Goal: Check status: Check status

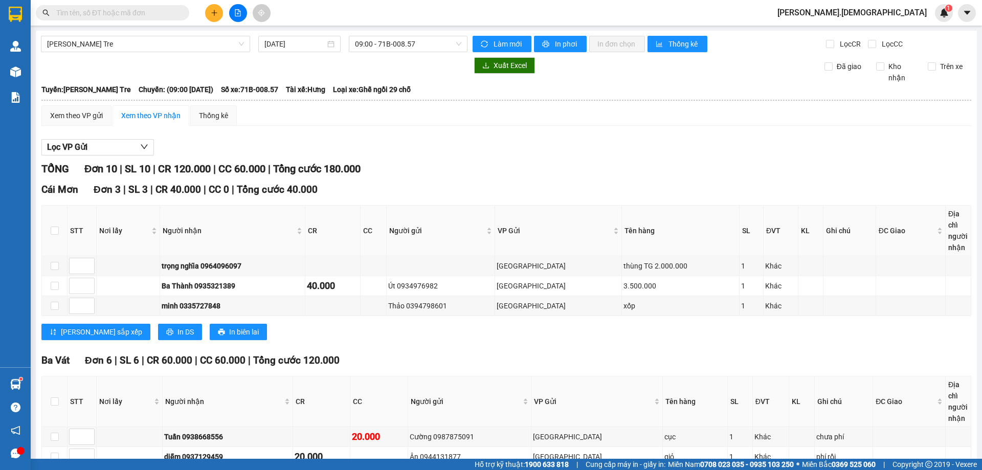
scroll to position [163, 0]
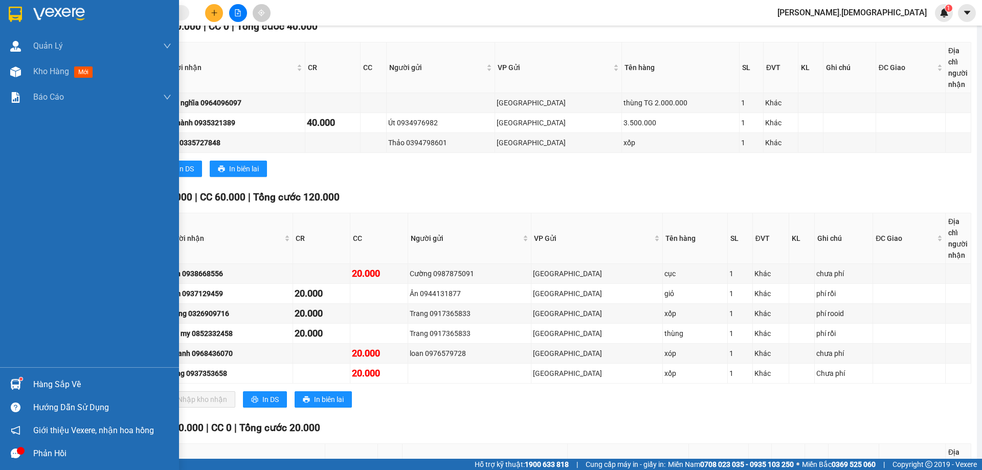
drag, startPoint x: 54, startPoint y: 392, endPoint x: 56, endPoint y: 387, distance: 5.8
click at [54, 392] on div "Hàng sắp về" at bounding box center [89, 384] width 179 height 23
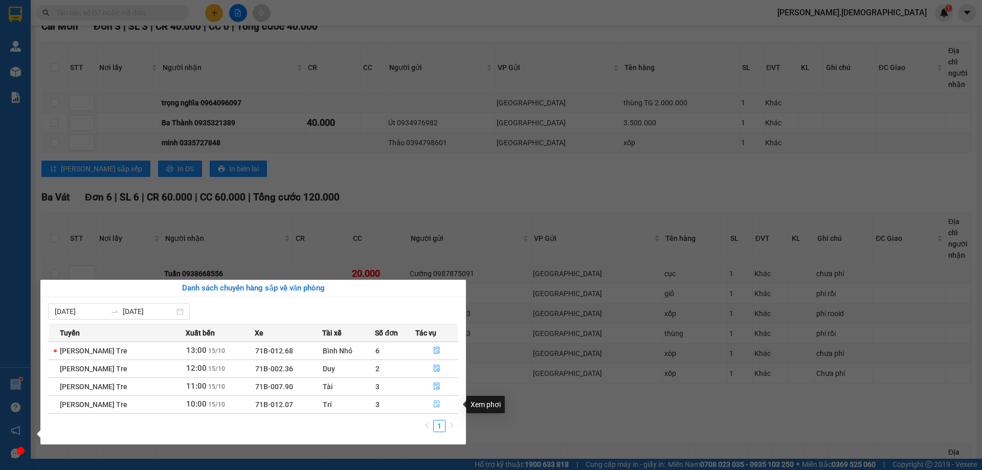
click at [438, 405] on icon "file-done" at bounding box center [437, 404] width 6 height 7
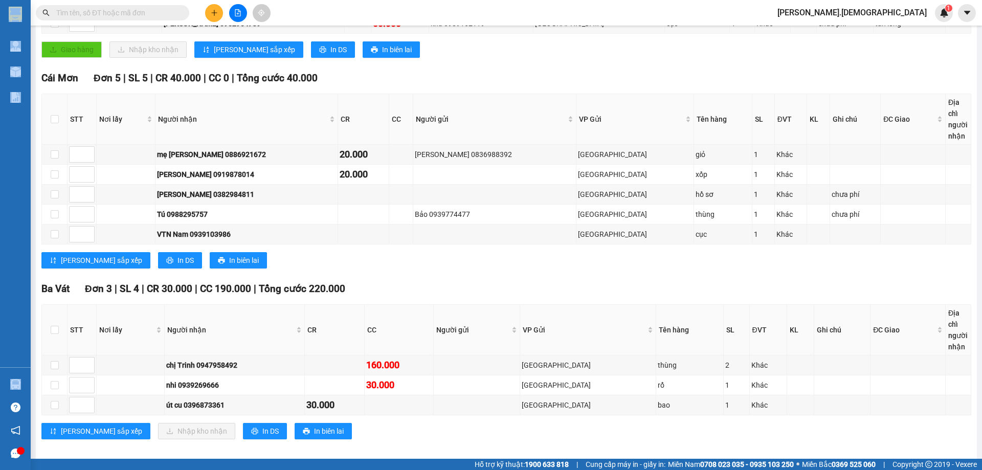
scroll to position [252, 0]
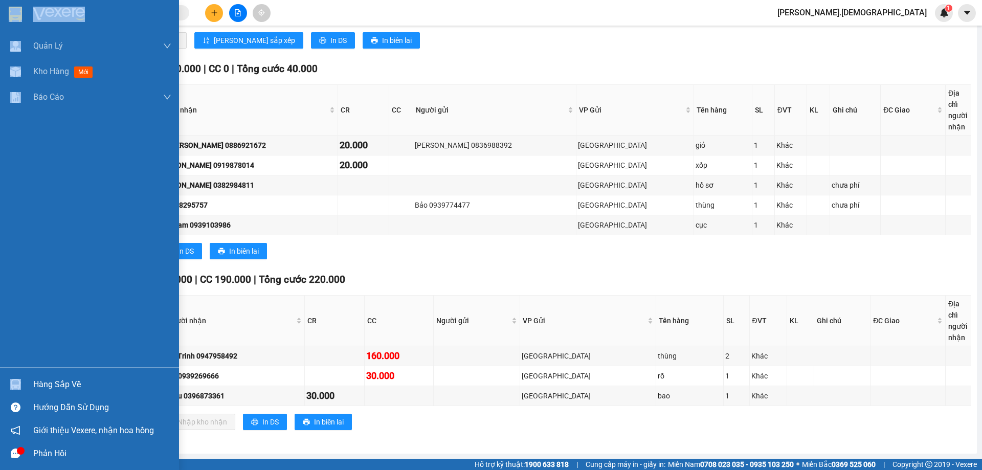
click at [26, 414] on div "Hướng dẫn sử dụng" at bounding box center [89, 407] width 179 height 23
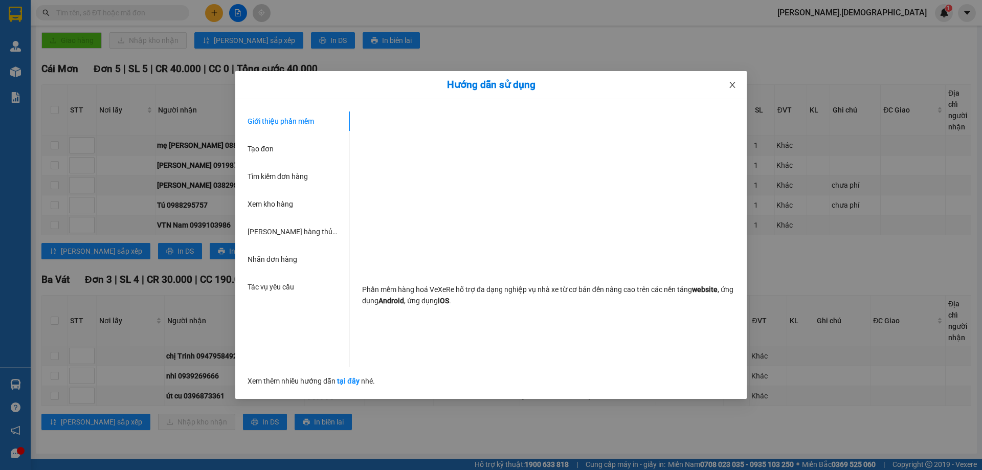
click at [739, 82] on span "Close" at bounding box center [732, 85] width 29 height 29
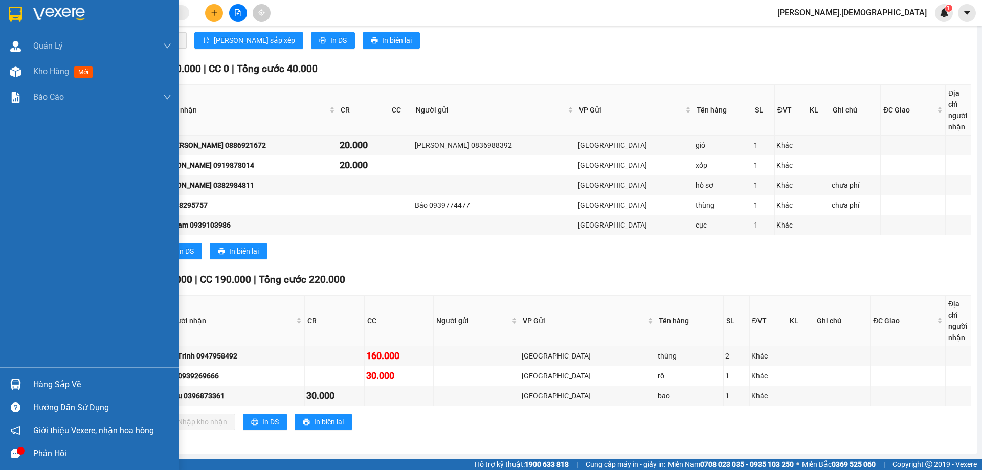
click at [46, 386] on div "Hàng sắp về" at bounding box center [102, 384] width 138 height 15
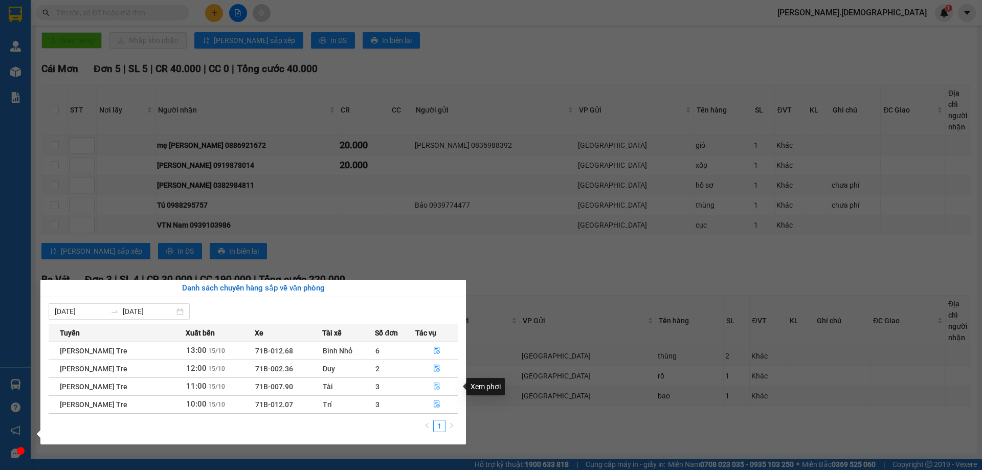
click at [435, 385] on icon "file-done" at bounding box center [436, 386] width 7 height 7
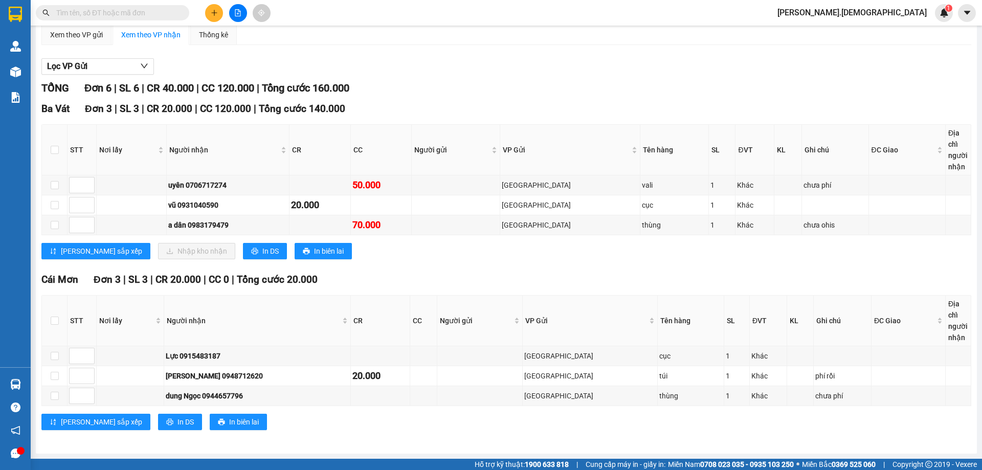
scroll to position [81, 0]
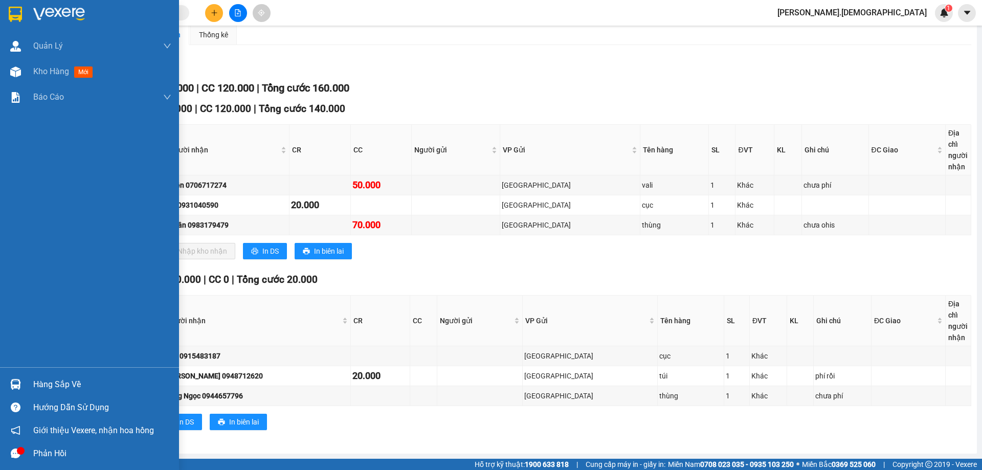
click at [26, 376] on div "Hàng sắp về" at bounding box center [89, 384] width 179 height 23
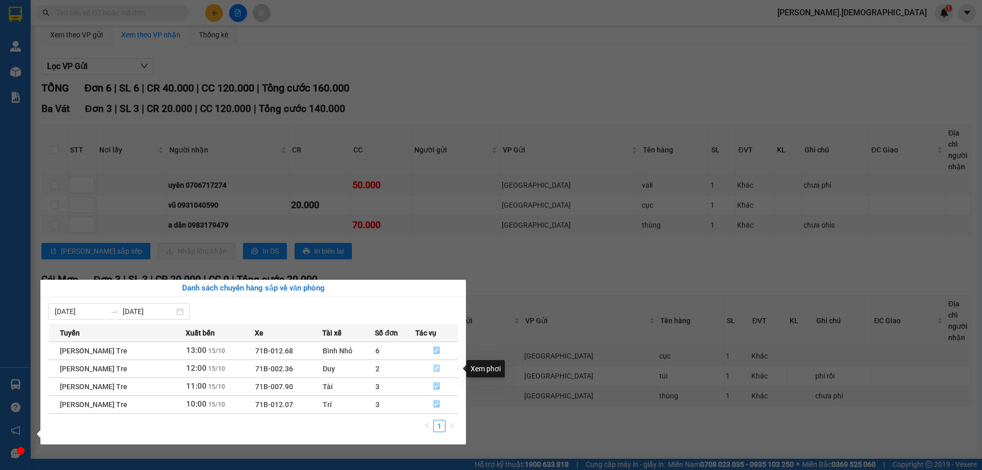
click at [434, 366] on icon "file-done" at bounding box center [437, 368] width 6 height 7
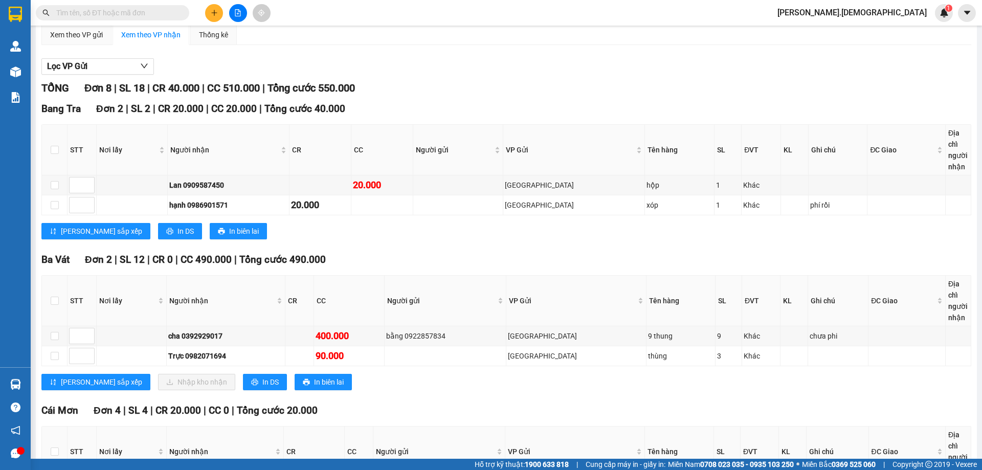
scroll to position [232, 0]
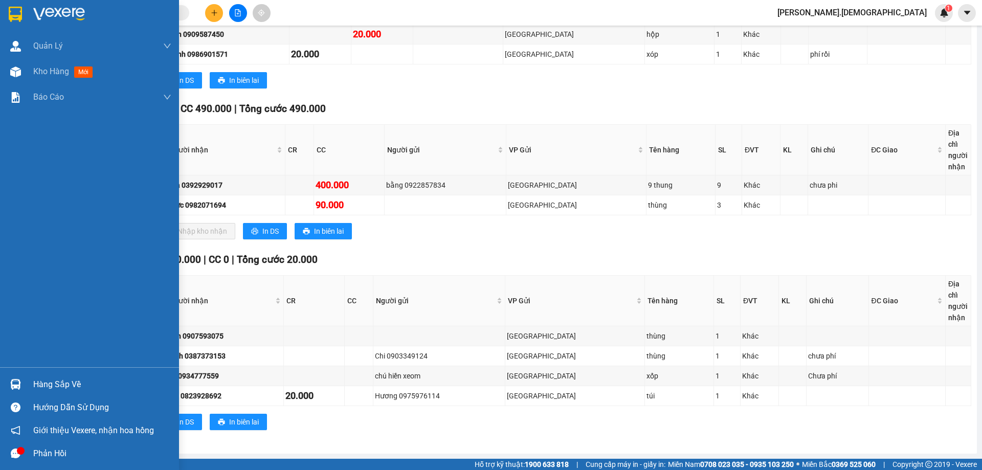
click at [32, 383] on div "Hàng sắp về" at bounding box center [89, 384] width 179 height 23
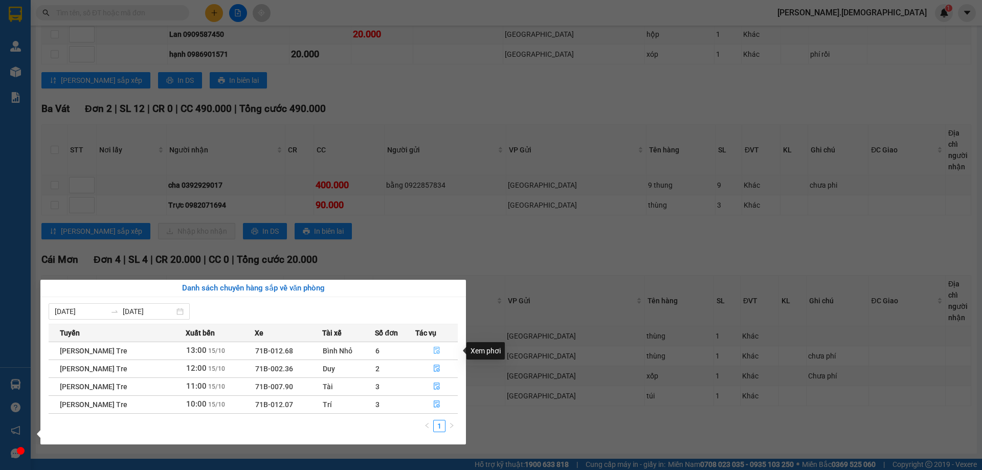
click at [438, 345] on button "button" at bounding box center [436, 351] width 41 height 16
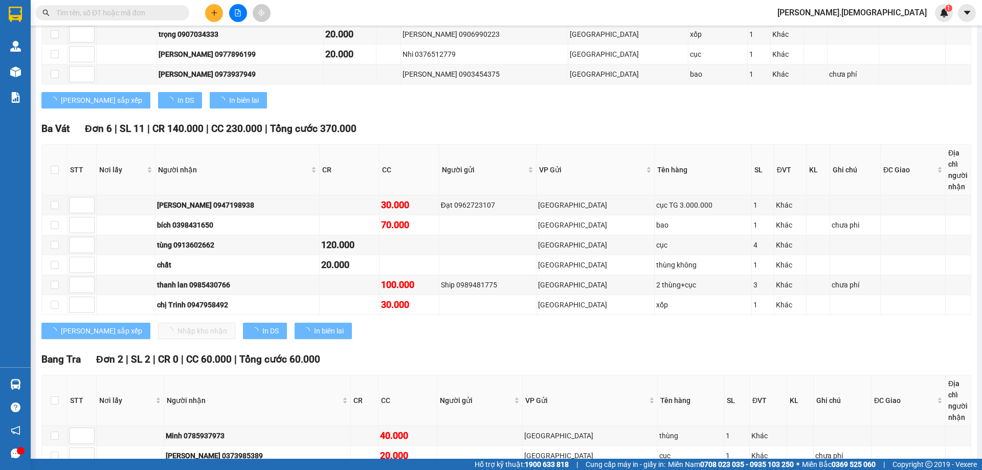
scroll to position [252, 0]
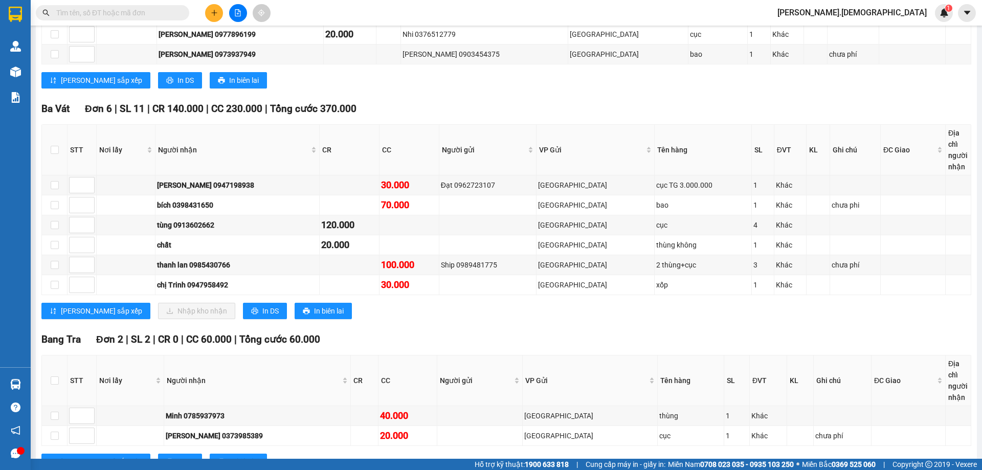
click at [102, 18] on input "text" at bounding box center [116, 12] width 121 height 11
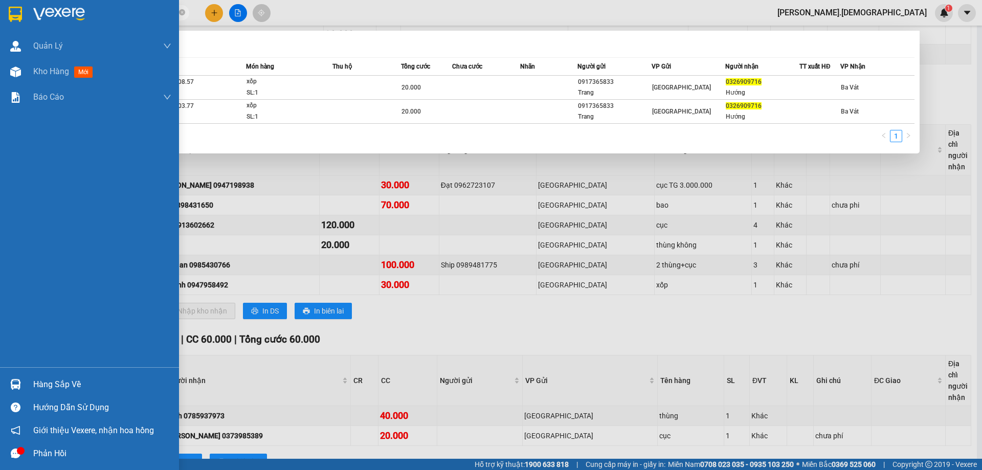
click at [40, 389] on div "Hàng sắp về" at bounding box center [102, 384] width 138 height 15
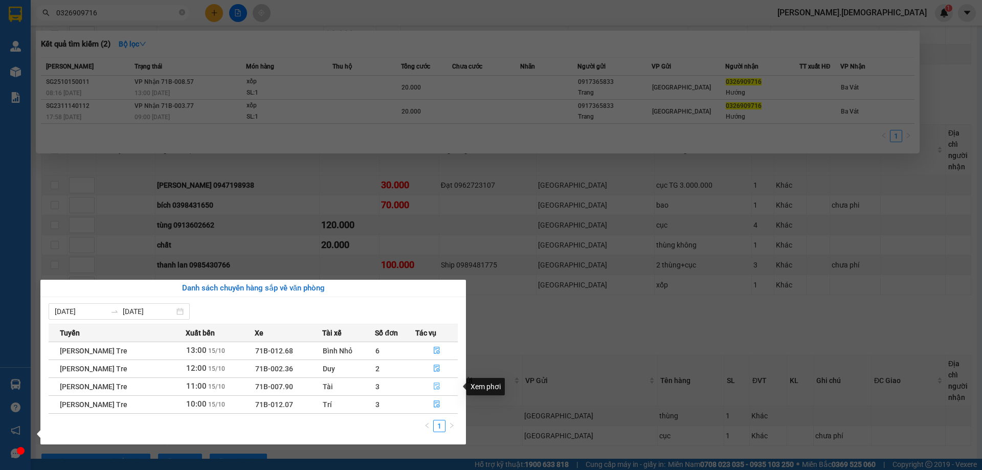
click at [440, 386] on icon "file-done" at bounding box center [436, 386] width 7 height 7
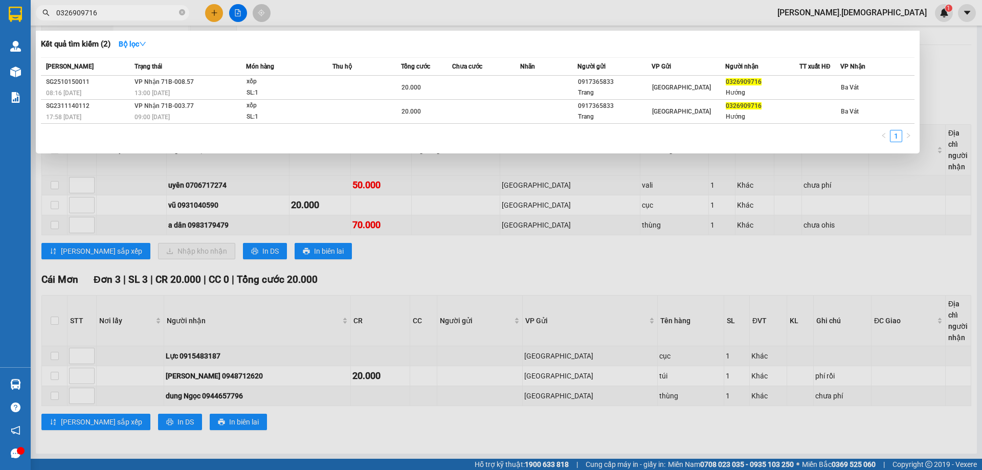
scroll to position [81, 0]
click at [490, 270] on div at bounding box center [491, 235] width 982 height 470
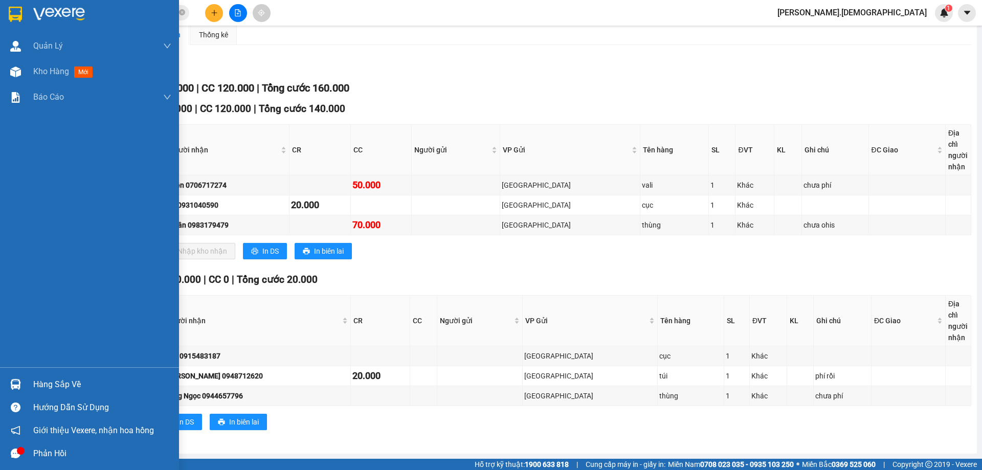
click at [23, 379] on div at bounding box center [16, 384] width 18 height 18
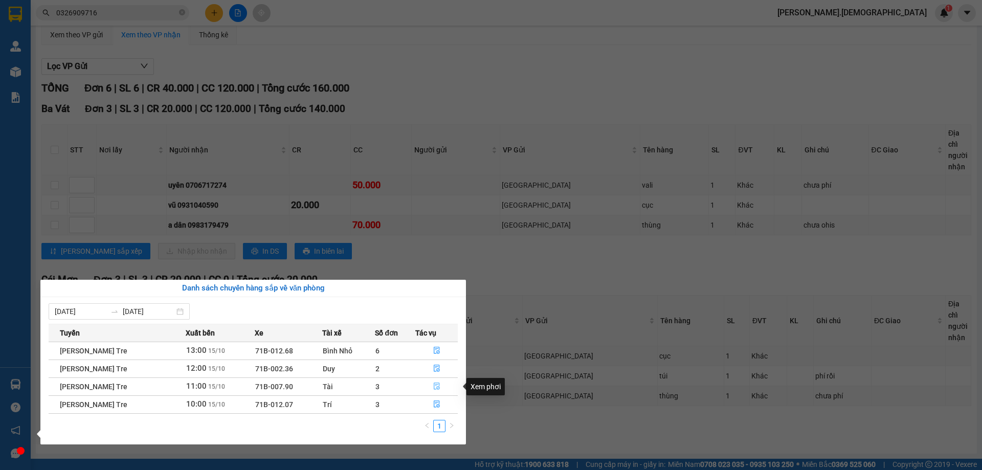
click at [435, 387] on icon "file-done" at bounding box center [436, 386] width 7 height 7
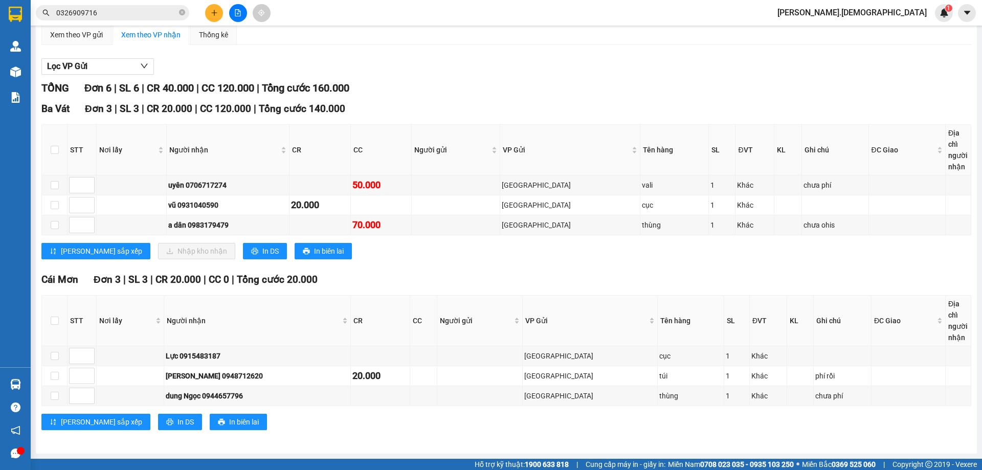
click at [121, 11] on input "0326909716" at bounding box center [116, 12] width 121 height 11
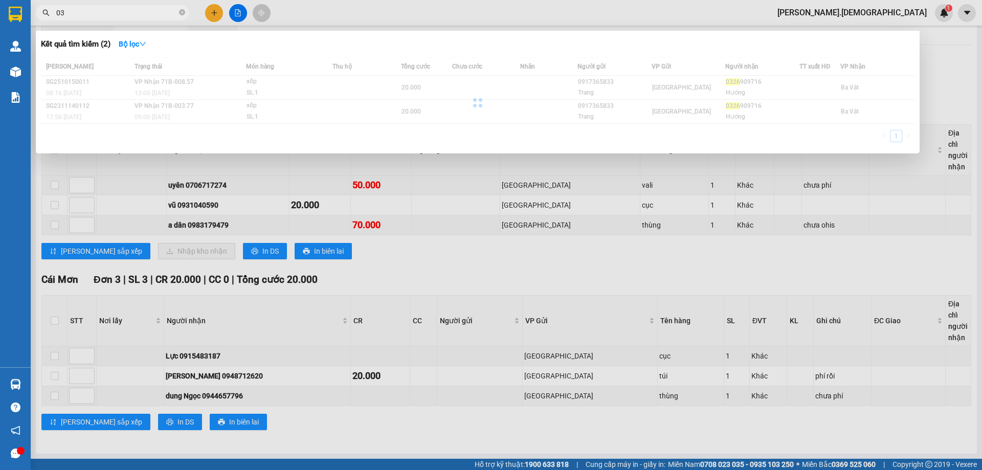
type input "0"
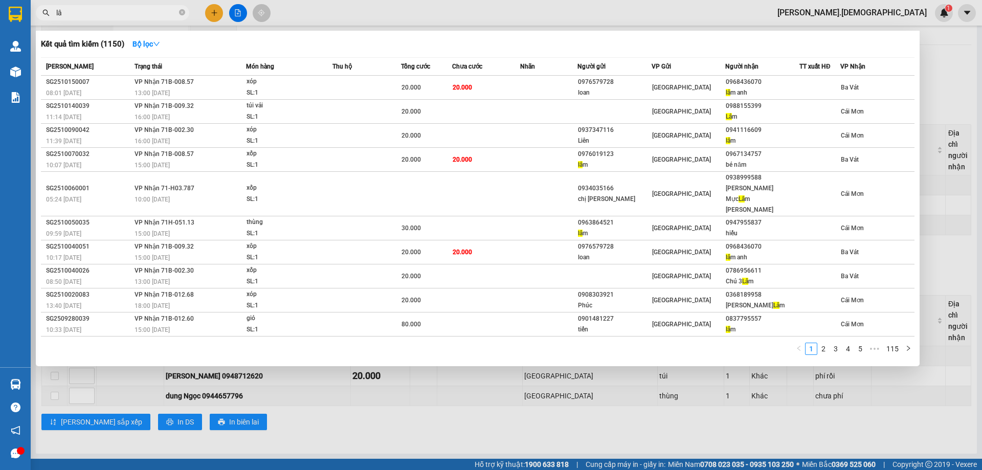
type input "l"
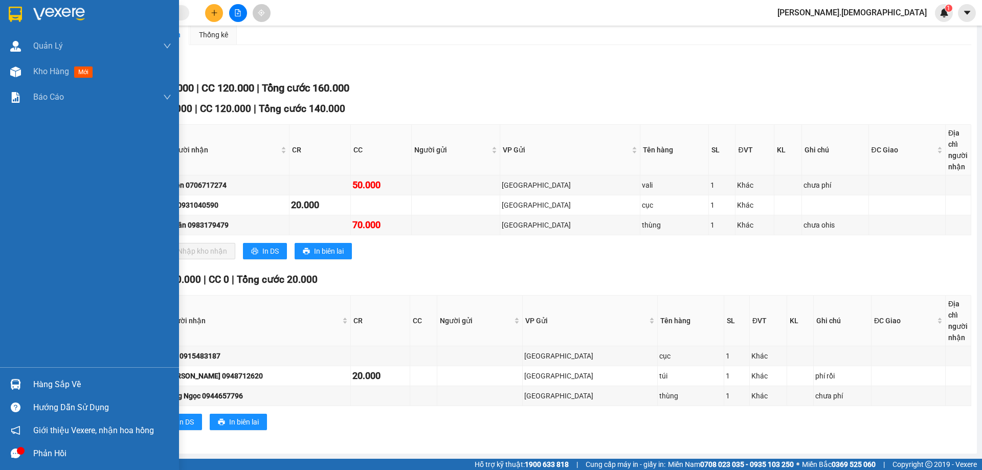
click at [62, 389] on div "Hàng sắp về" at bounding box center [102, 384] width 138 height 15
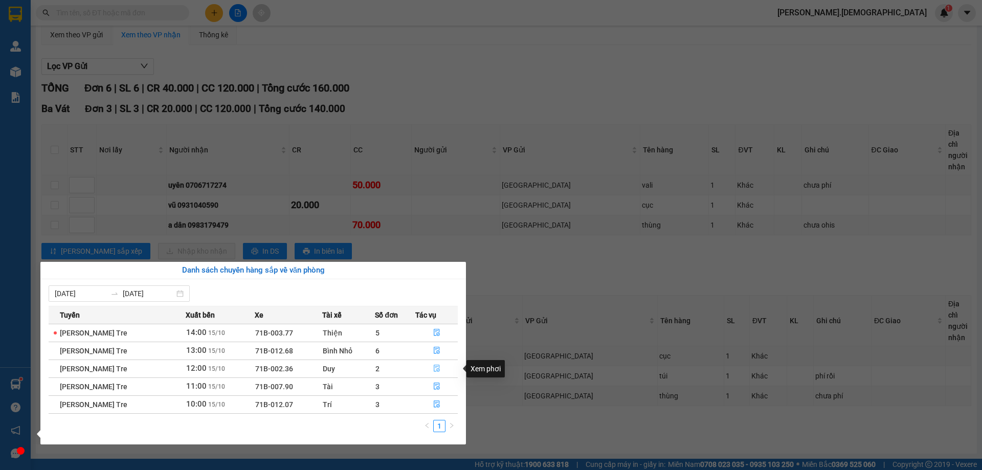
click at [439, 364] on button "button" at bounding box center [436, 369] width 41 height 16
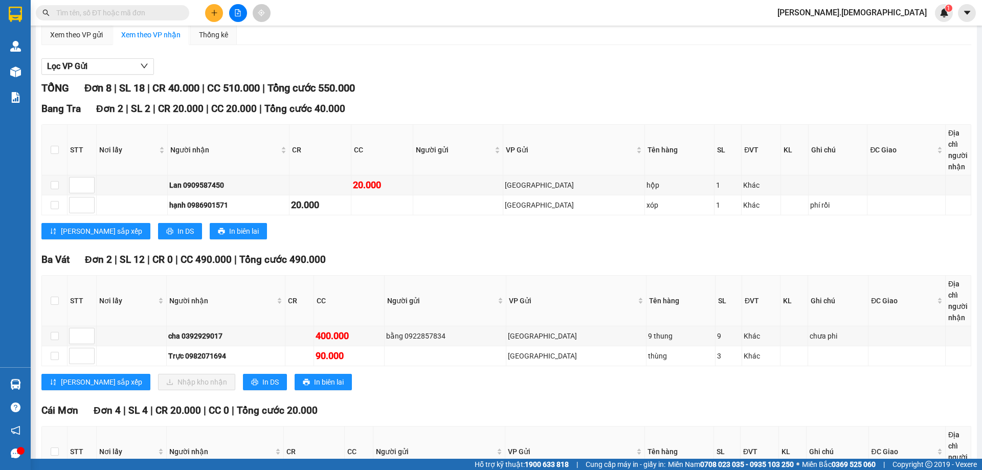
scroll to position [232, 0]
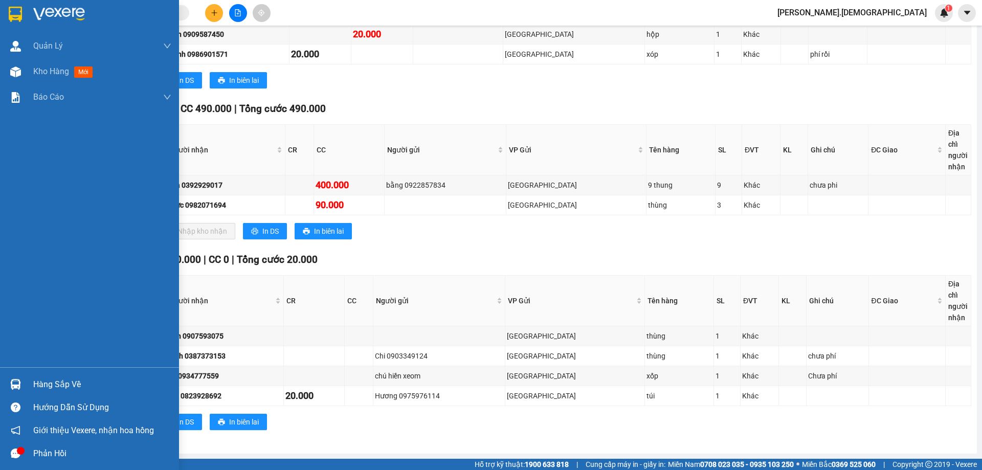
click at [32, 376] on div "Hàng sắp về" at bounding box center [89, 384] width 179 height 23
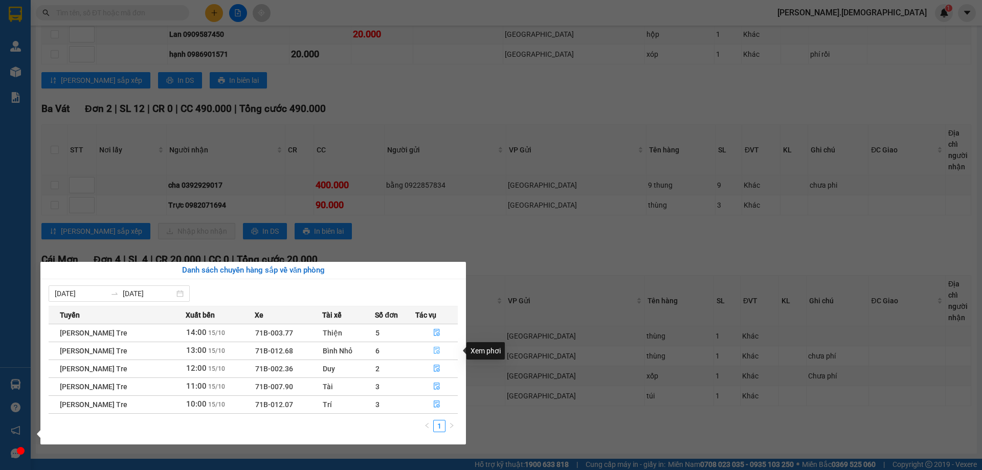
click at [434, 350] on icon "file-done" at bounding box center [436, 350] width 7 height 7
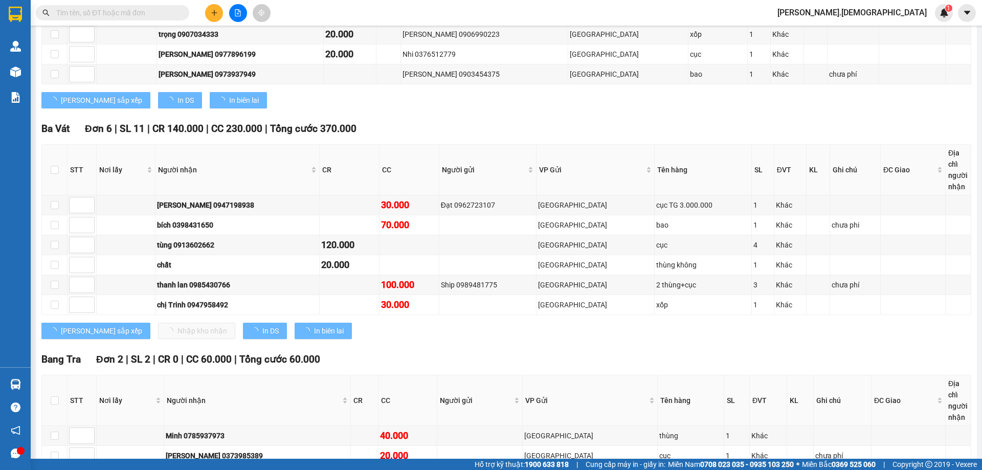
scroll to position [252, 0]
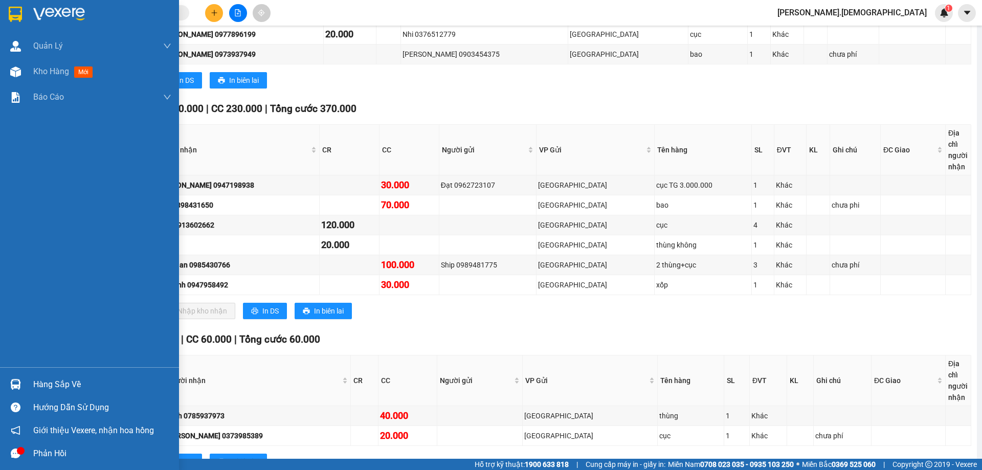
click at [23, 384] on div at bounding box center [16, 384] width 18 height 18
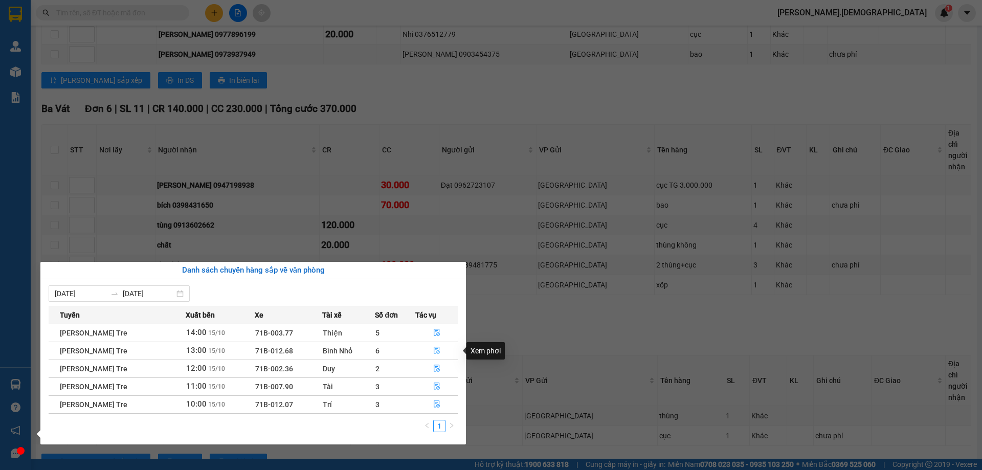
click at [436, 351] on icon "file-done" at bounding box center [436, 350] width 7 height 7
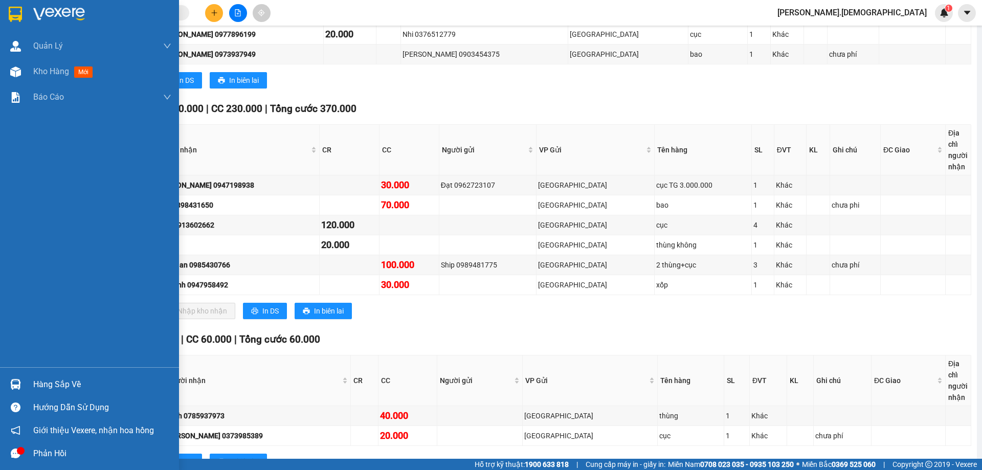
click at [19, 378] on div at bounding box center [16, 384] width 18 height 18
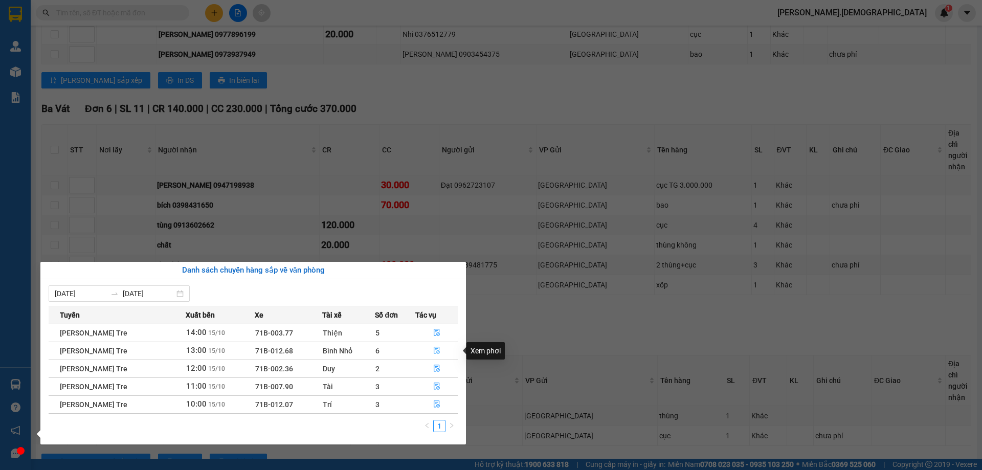
click at [437, 346] on button "button" at bounding box center [436, 351] width 41 height 16
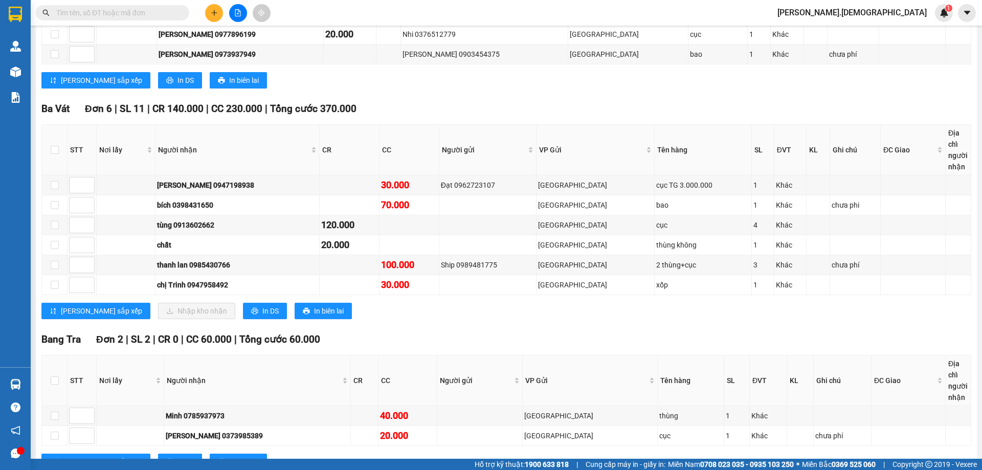
click at [94, 14] on input "text" at bounding box center [116, 12] width 121 height 11
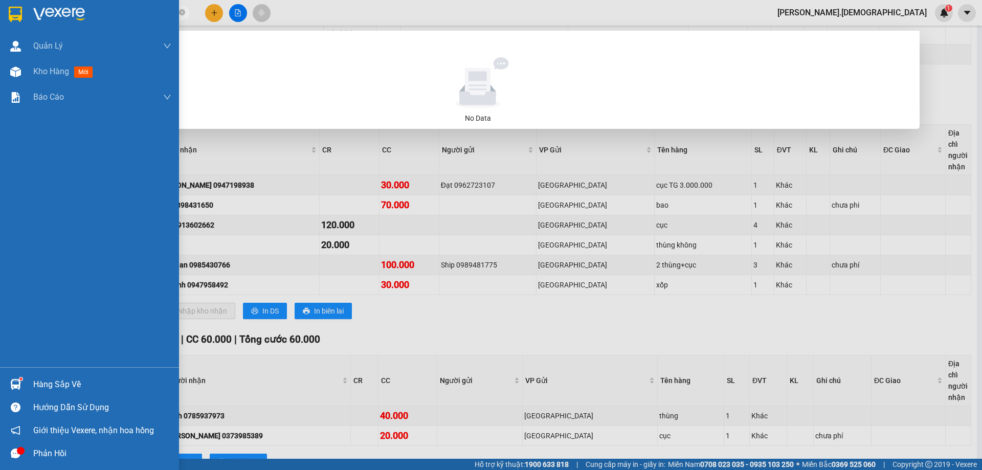
click at [51, 381] on div "Hàng sắp về" at bounding box center [102, 384] width 138 height 15
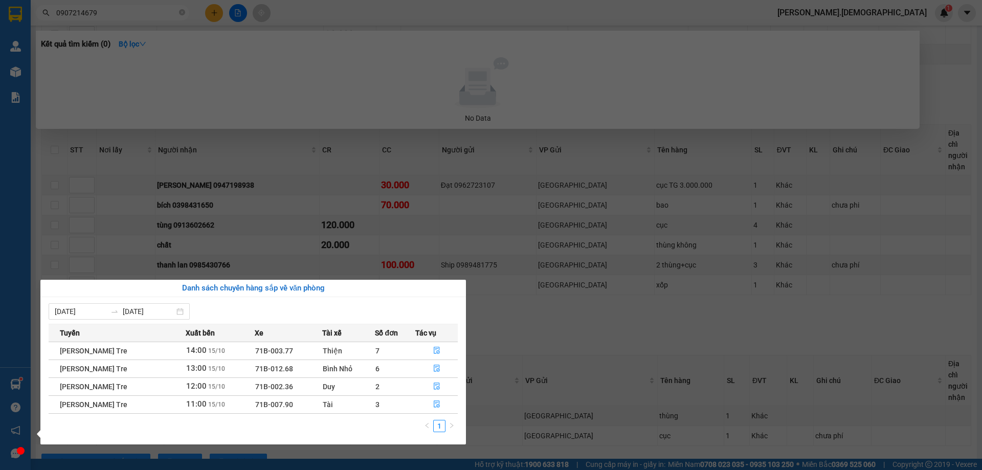
click at [507, 313] on section "Kết quả [PERSON_NAME] ( 0 ) Bộ lọc No Data 0907214679 [PERSON_NAME].bahai 1 [PE…" at bounding box center [491, 235] width 982 height 470
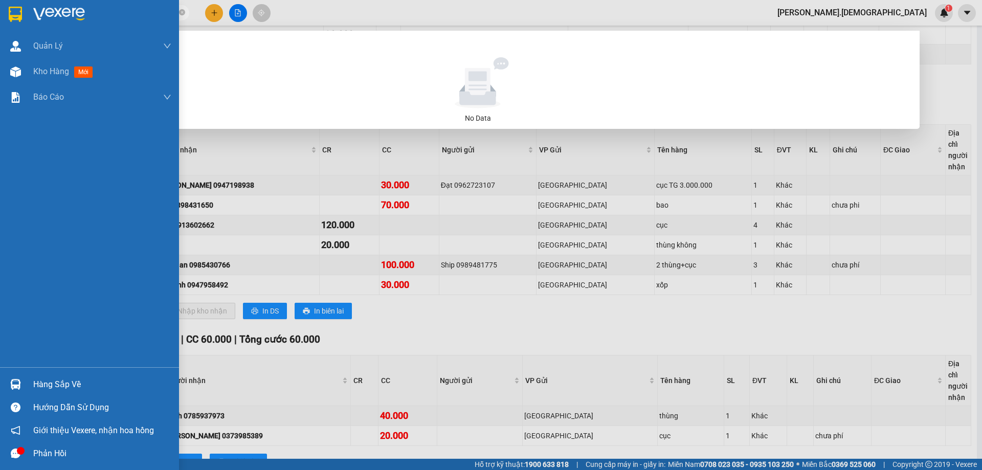
click at [39, 382] on div "Hàng sắp về" at bounding box center [102, 384] width 138 height 15
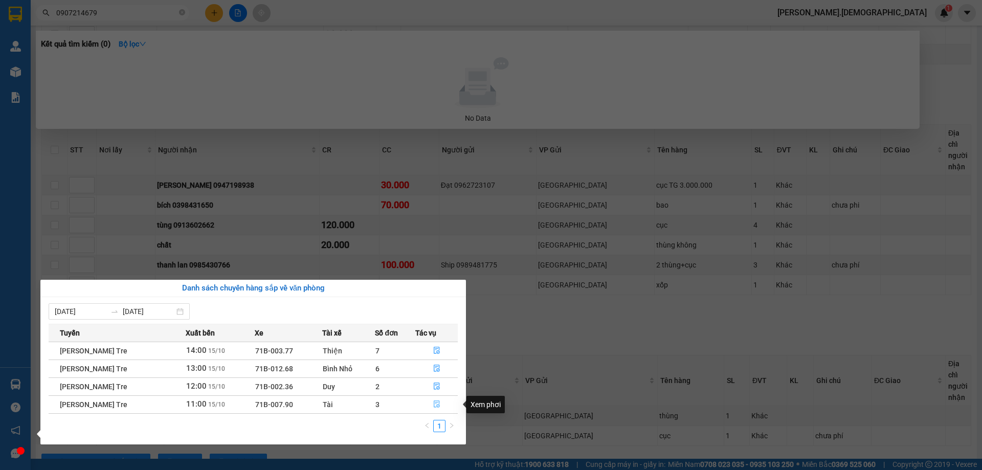
click at [440, 400] on icon "file-done" at bounding box center [436, 403] width 7 height 7
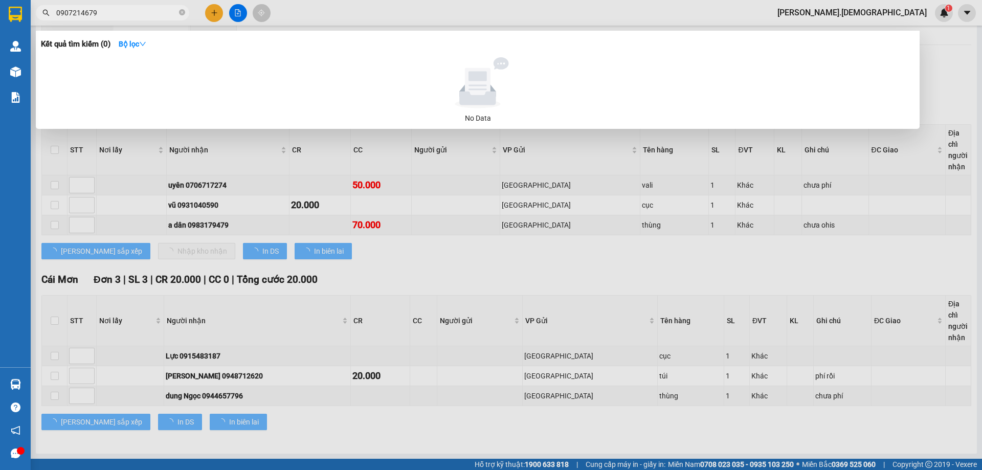
scroll to position [81, 0]
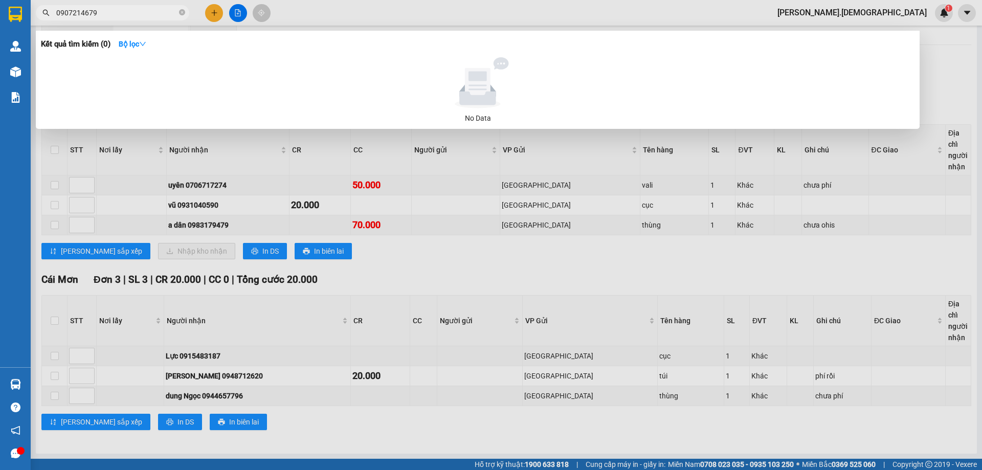
click at [410, 276] on div at bounding box center [491, 235] width 982 height 470
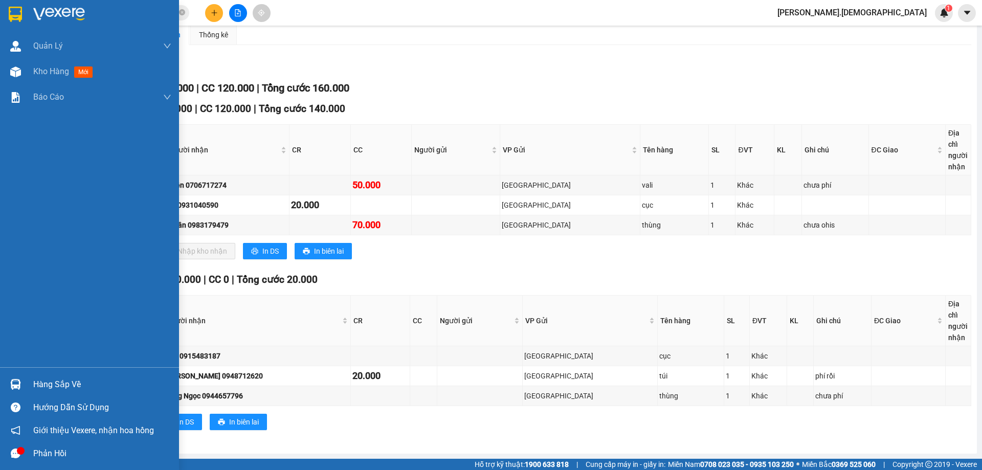
click at [52, 375] on div "Hàng sắp về" at bounding box center [89, 384] width 179 height 23
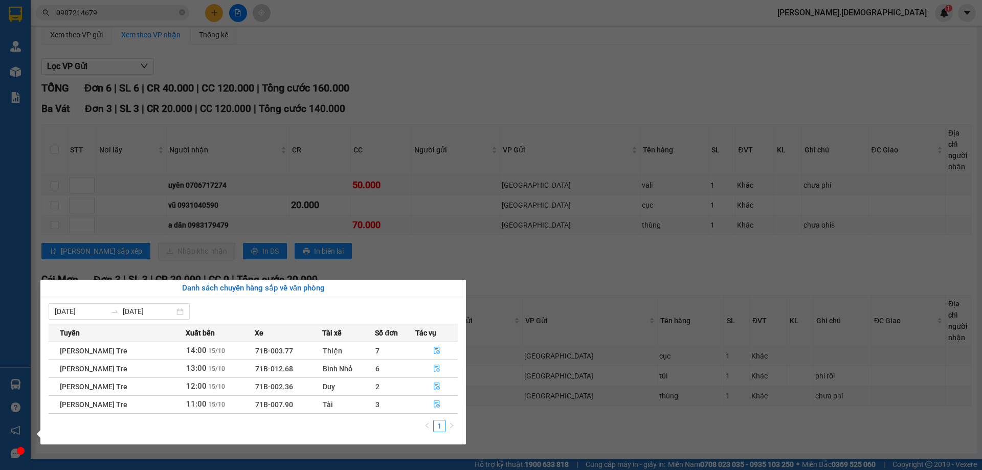
click at [434, 365] on icon "file-done" at bounding box center [436, 368] width 7 height 7
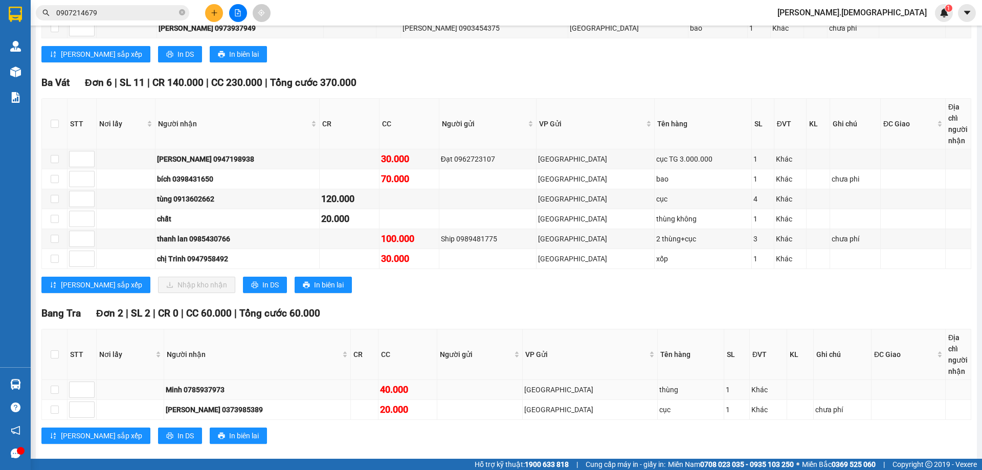
scroll to position [292, 0]
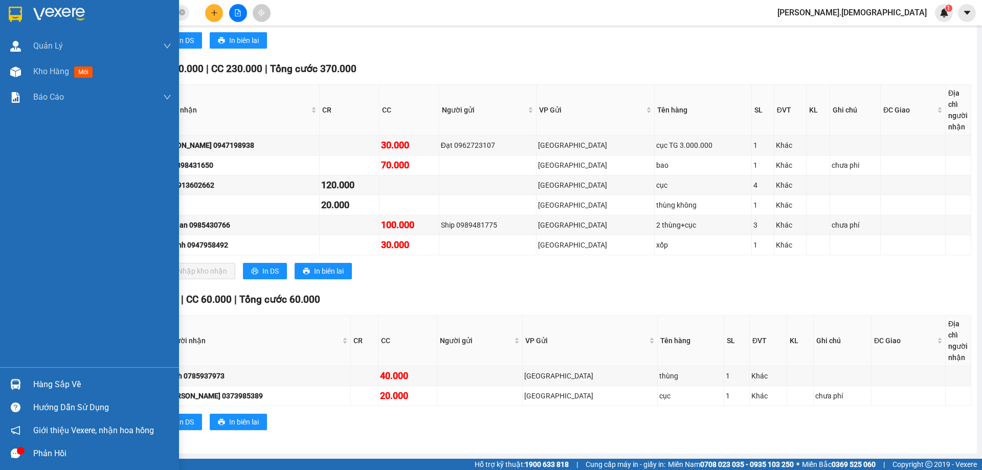
click at [18, 379] on img at bounding box center [15, 384] width 11 height 11
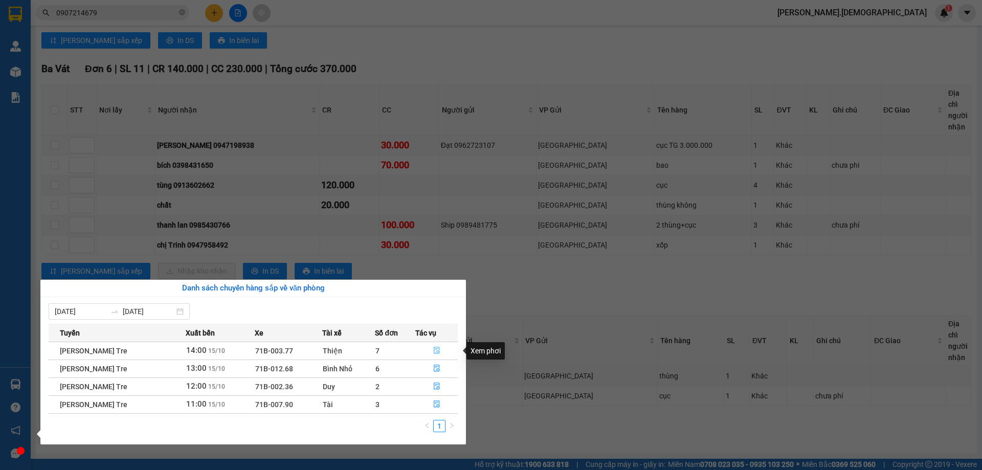
click at [437, 350] on icon "file-done" at bounding box center [436, 350] width 7 height 7
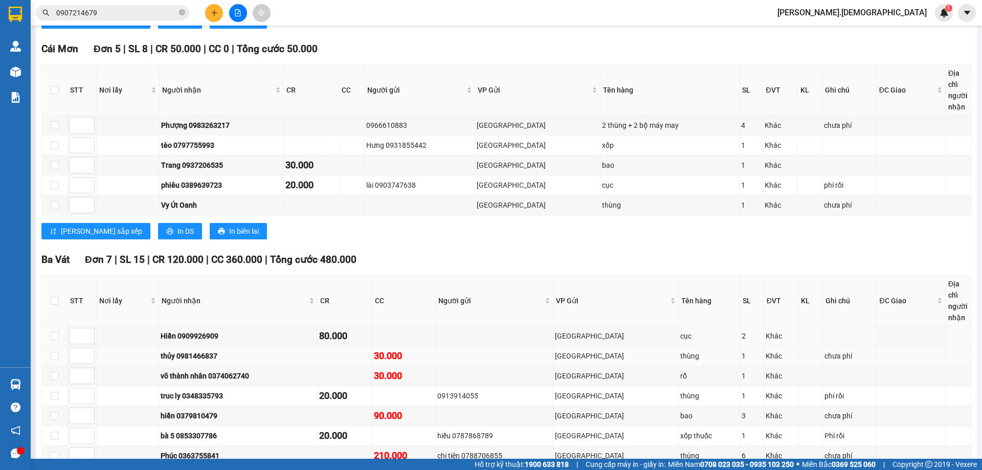
scroll to position [343, 0]
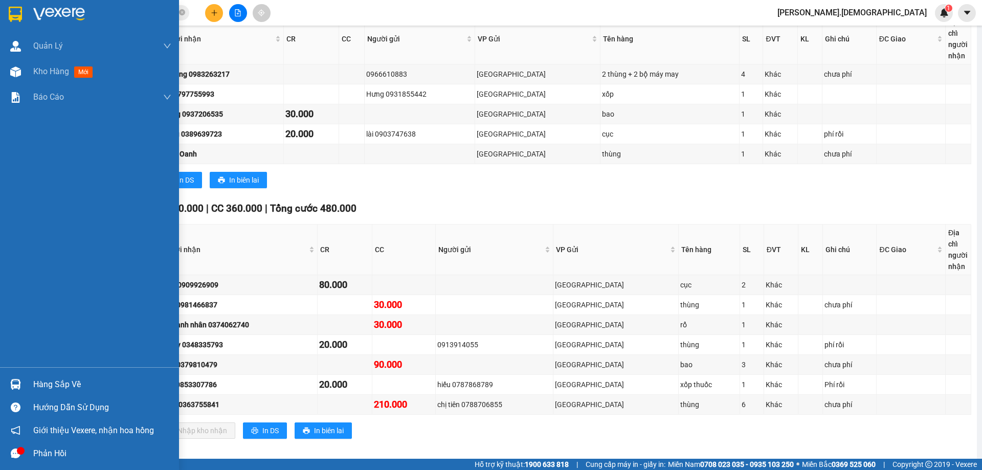
click at [34, 387] on div "Hàng sắp về" at bounding box center [102, 384] width 138 height 15
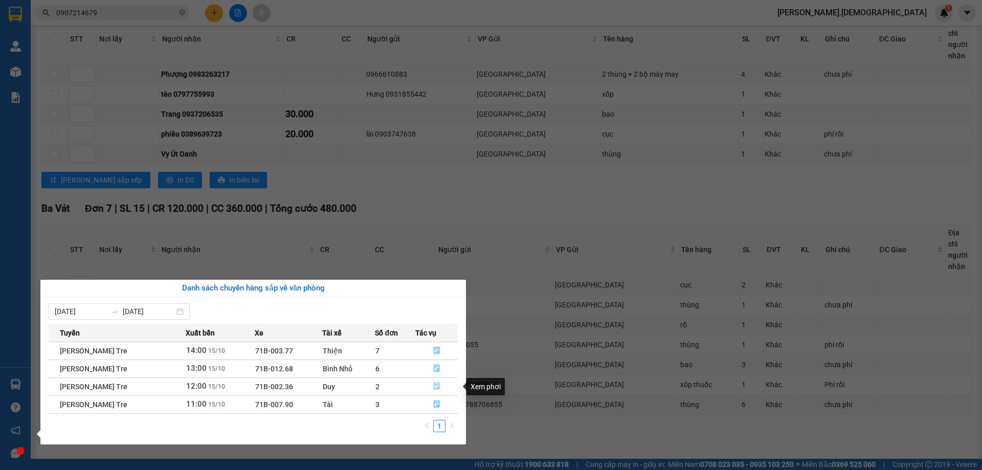
click at [435, 386] on icon "file-done" at bounding box center [436, 386] width 7 height 7
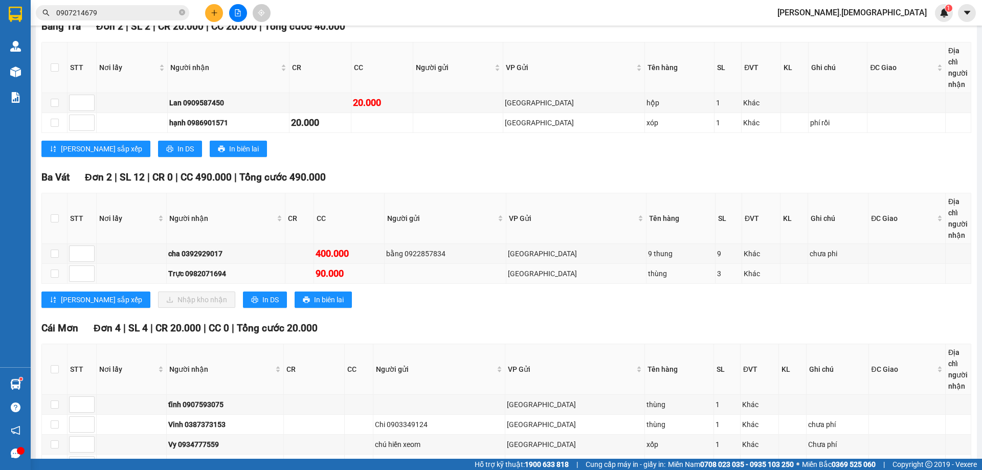
scroll to position [78, 0]
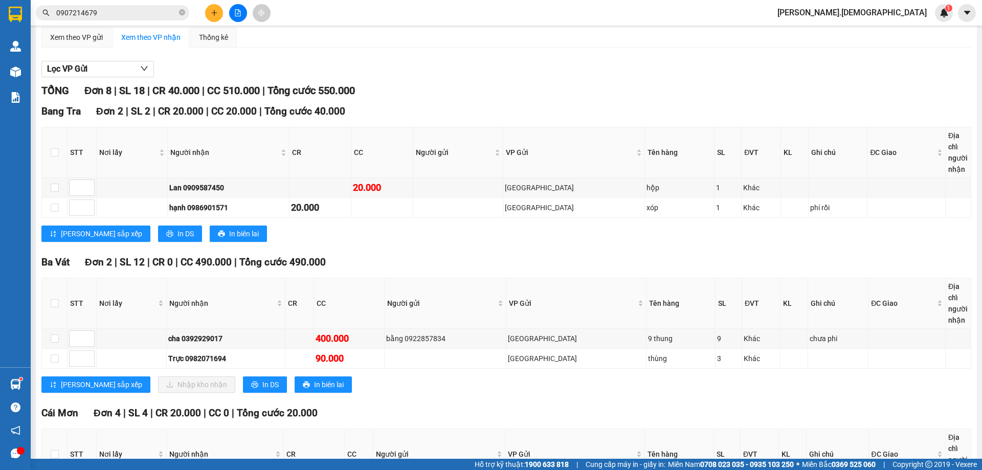
drag, startPoint x: 32, startPoint y: 386, endPoint x: 16, endPoint y: 381, distance: 17.0
click at [32, 386] on main "[PERSON_NAME] Tre [DATE] 12:00 - 71B-002.36 [PERSON_NAME] mới In phơi In [PERSO…" at bounding box center [491, 229] width 982 height 459
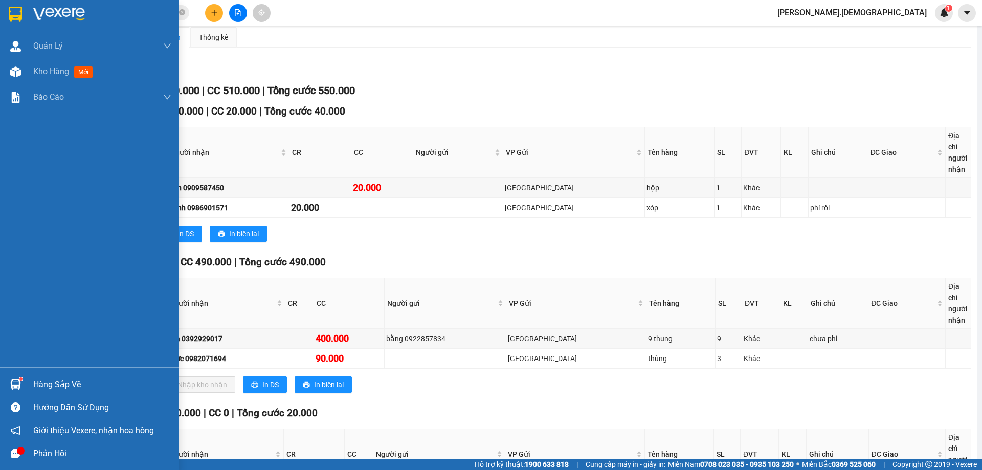
click at [18, 383] on img at bounding box center [15, 384] width 11 height 11
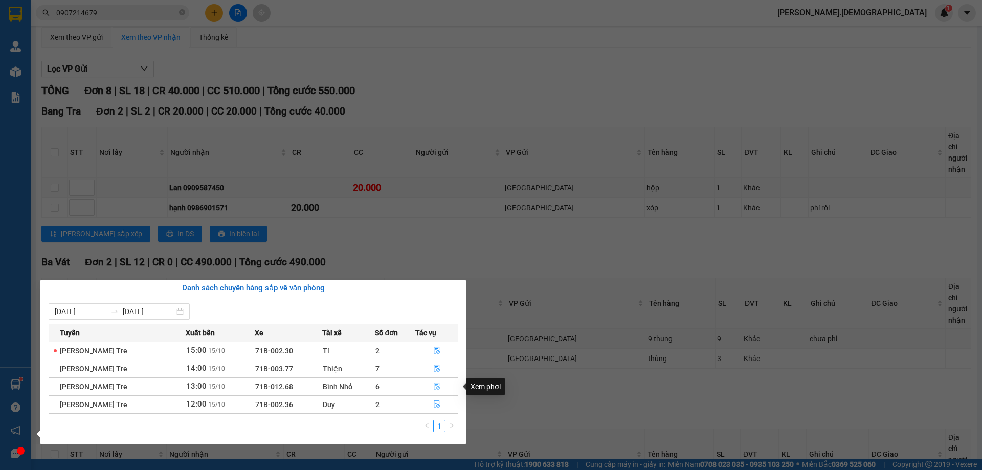
click at [440, 386] on icon "file-done" at bounding box center [436, 386] width 7 height 7
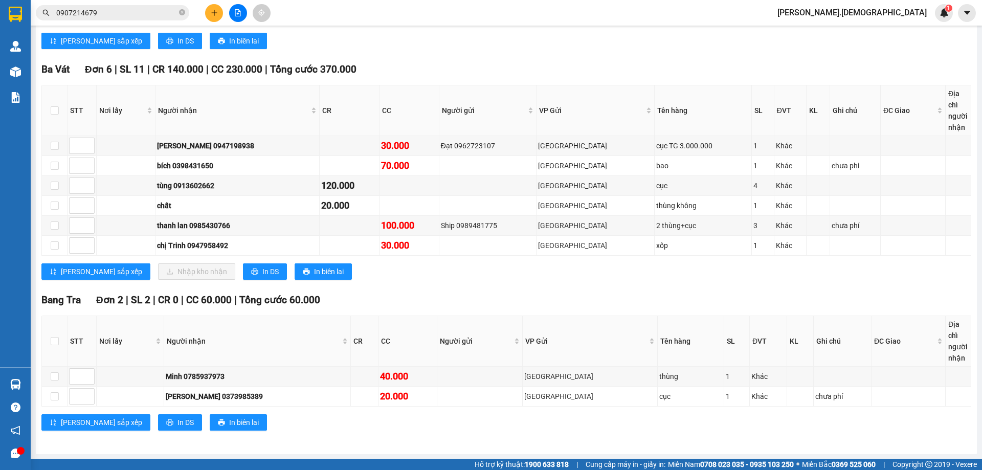
scroll to position [292, 0]
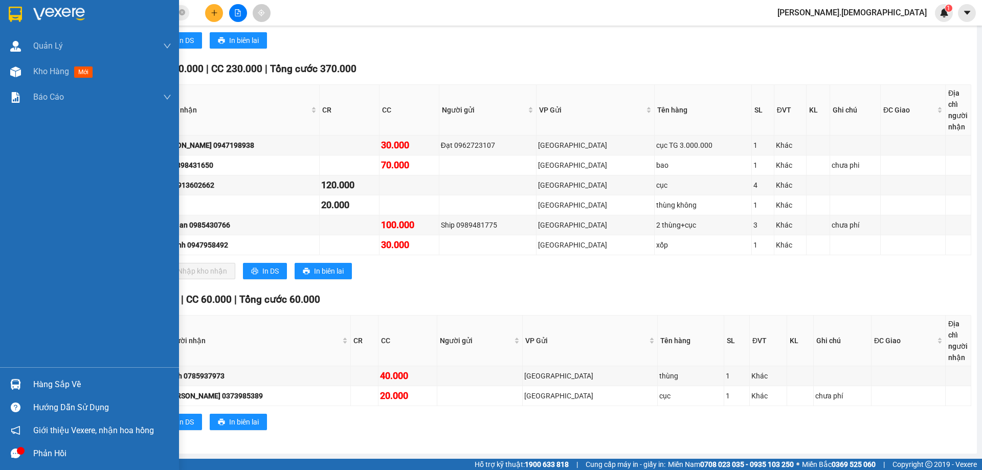
click at [19, 390] on div at bounding box center [16, 384] width 18 height 18
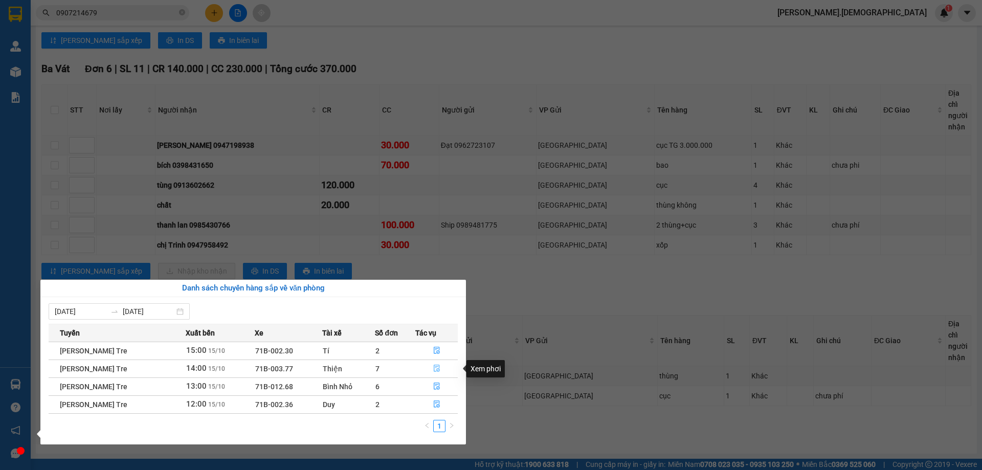
click at [438, 366] on icon "file-done" at bounding box center [436, 368] width 7 height 7
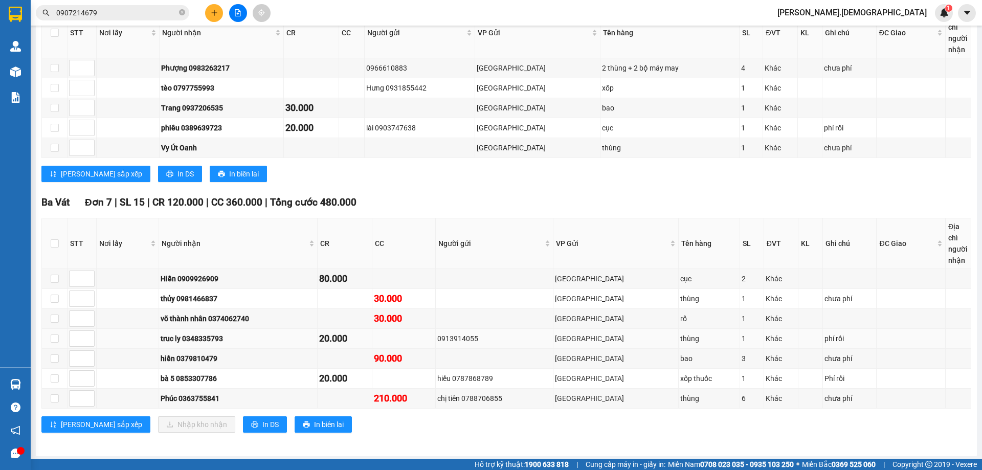
scroll to position [351, 0]
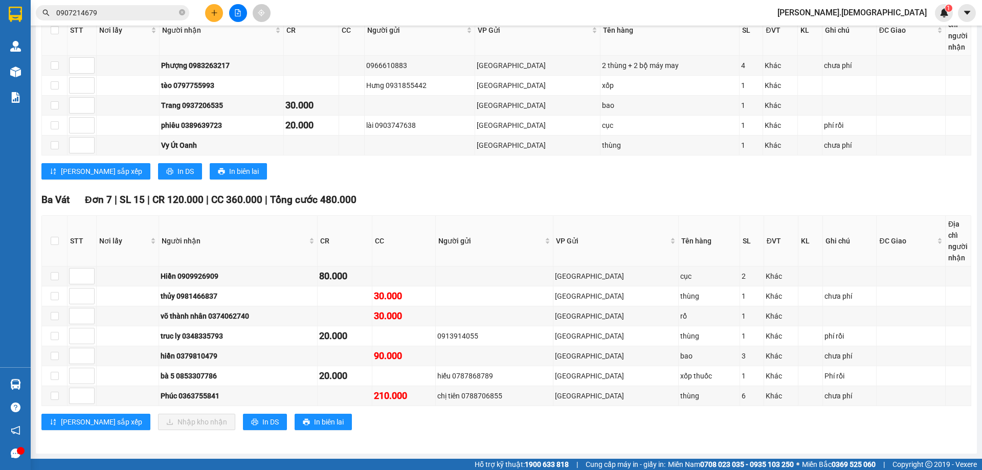
drag, startPoint x: 103, startPoint y: 9, endPoint x: 101, endPoint y: 4, distance: 5.5
click at [104, 9] on input "0907214679" at bounding box center [116, 12] width 121 height 11
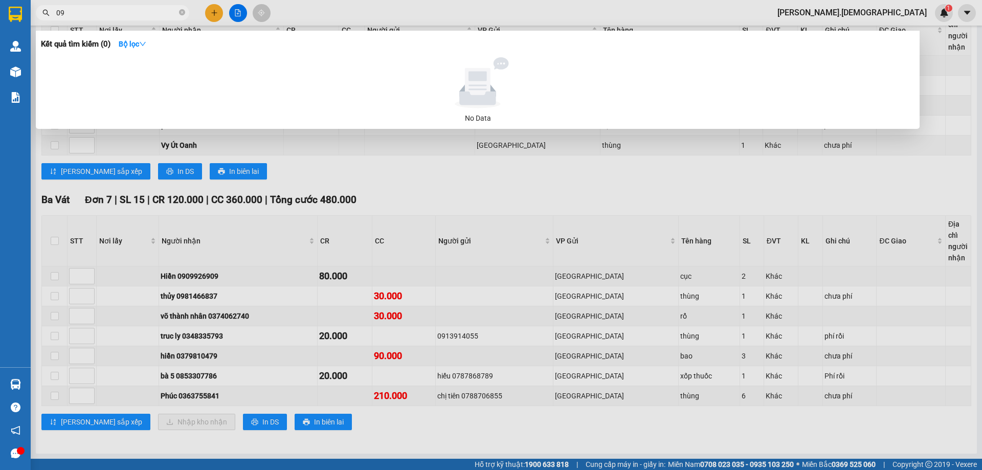
type input "0"
type input "v"
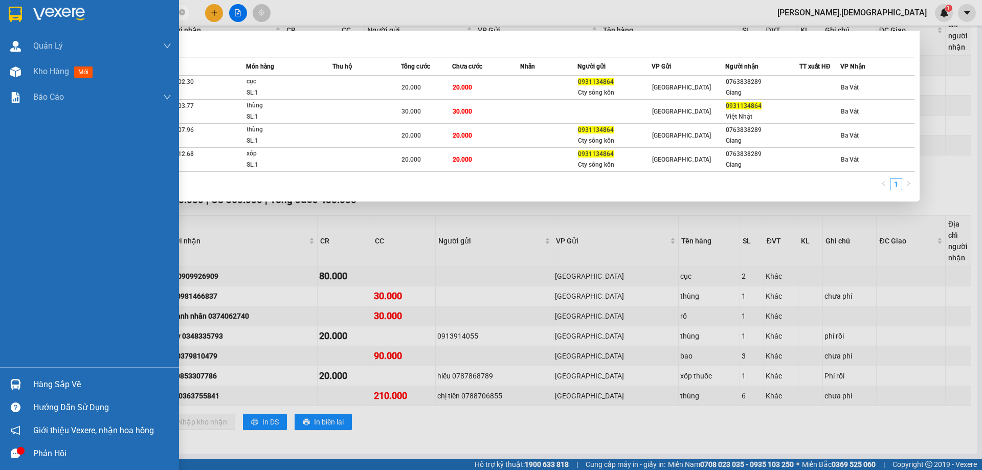
click at [28, 381] on div "Hàng sắp về" at bounding box center [89, 384] width 179 height 23
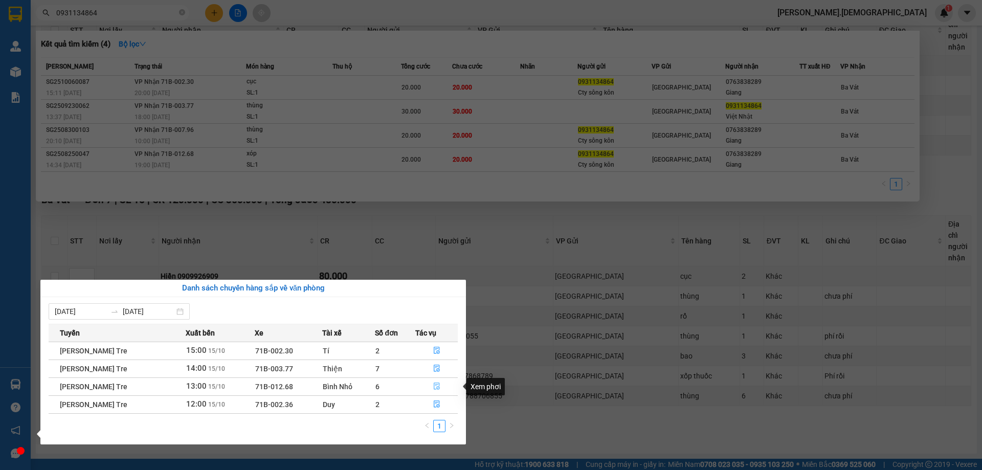
click at [438, 381] on button "button" at bounding box center [436, 386] width 41 height 16
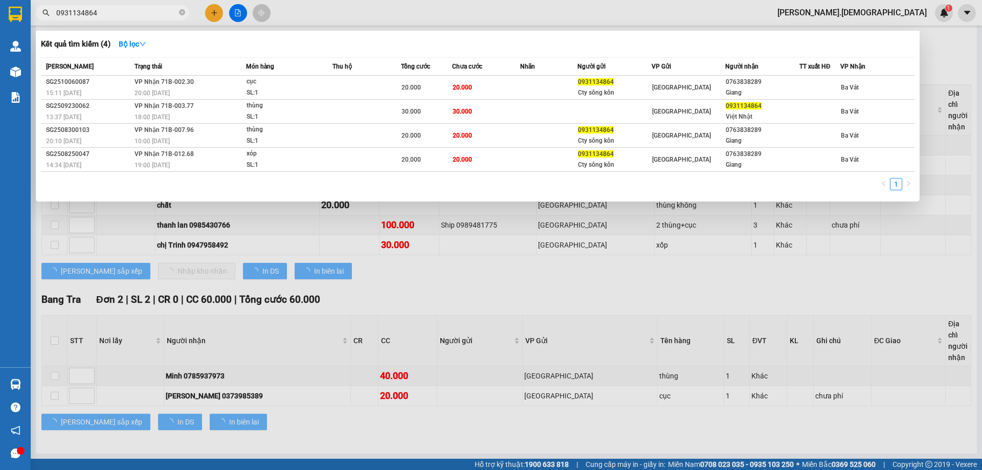
scroll to position [292, 0]
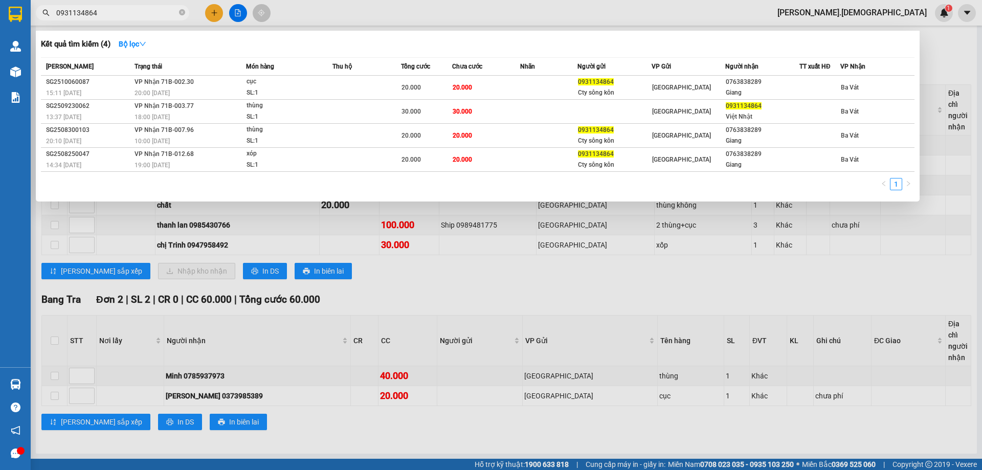
click at [450, 346] on div at bounding box center [491, 235] width 982 height 470
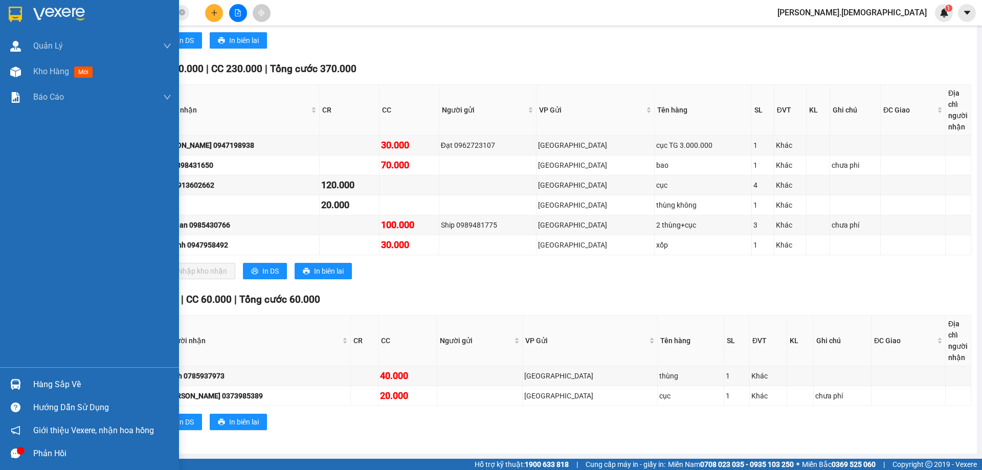
click at [40, 384] on div "Hàng sắp về" at bounding box center [102, 384] width 138 height 15
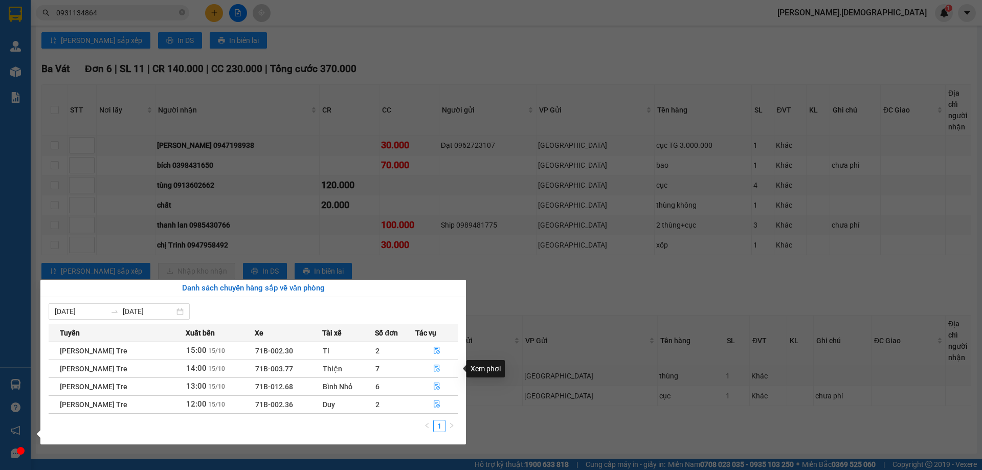
click at [438, 365] on icon "file-done" at bounding box center [436, 368] width 7 height 7
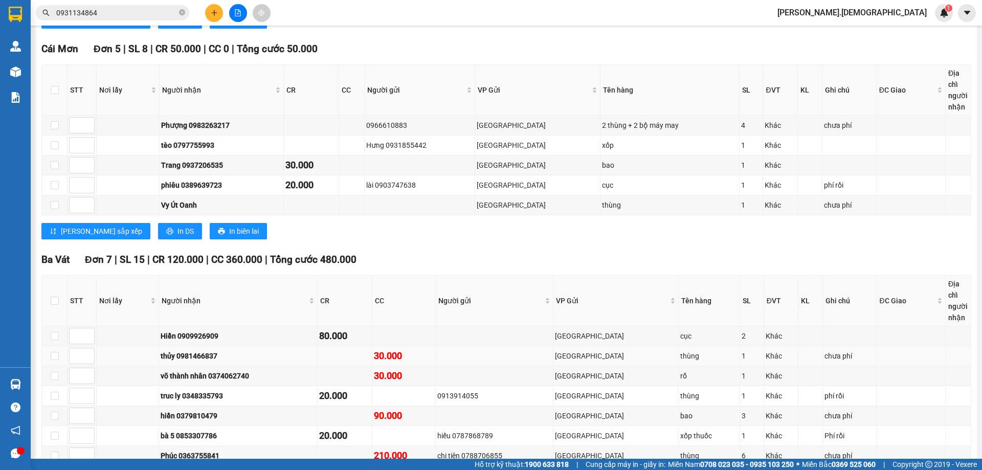
scroll to position [351, 0]
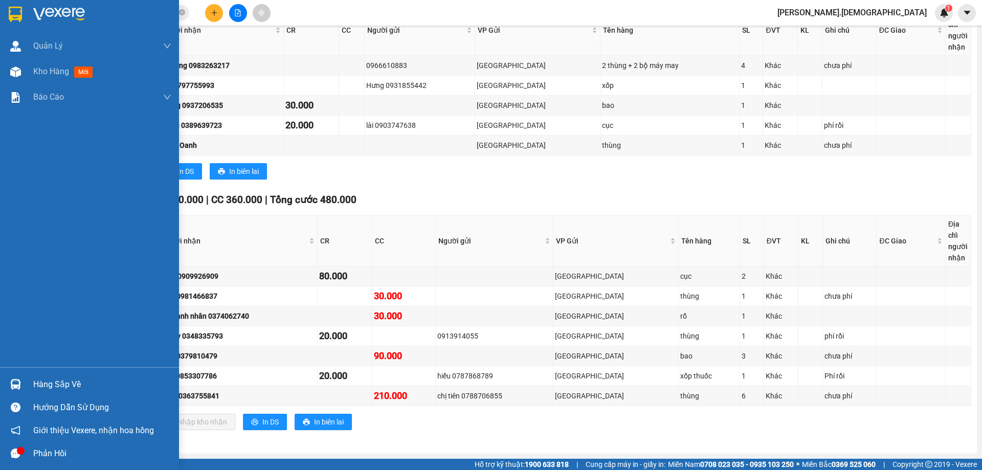
click at [44, 388] on div "Hàng sắp về" at bounding box center [102, 384] width 138 height 15
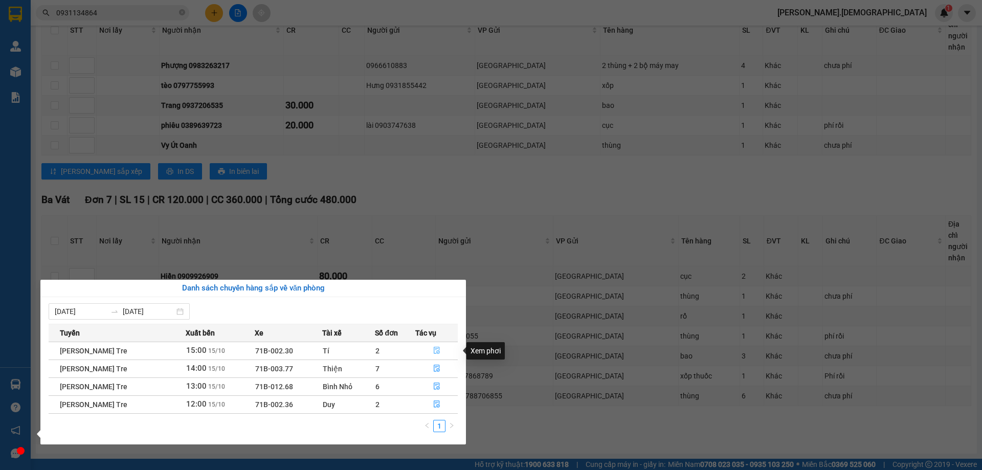
click at [439, 352] on icon "file-done" at bounding box center [436, 350] width 7 height 7
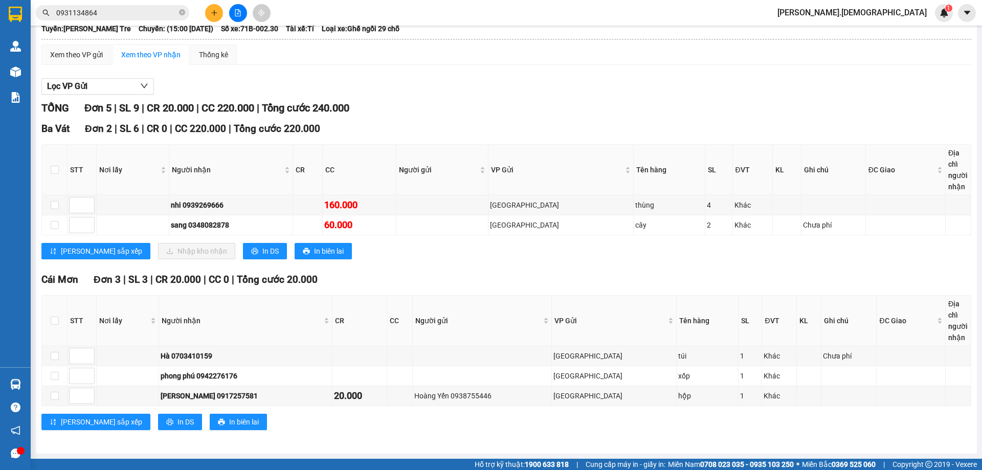
scroll to position [61, 0]
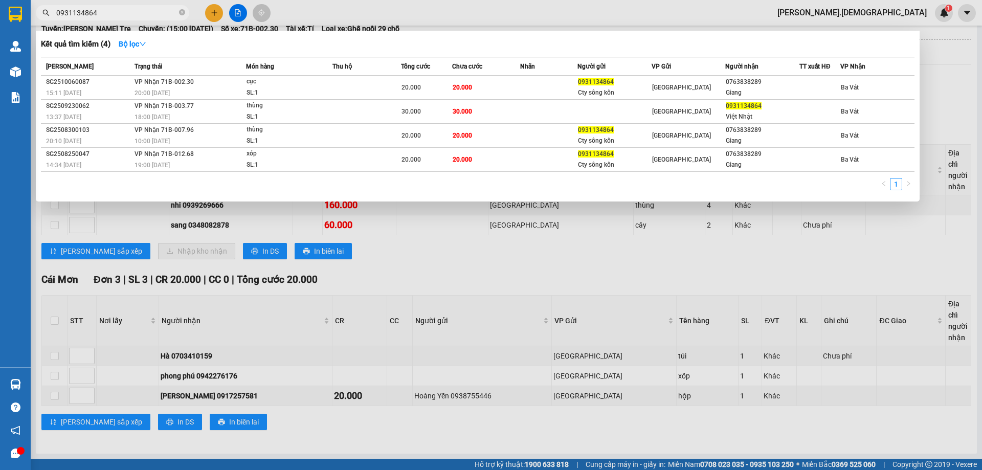
click at [131, 11] on input "0931134864" at bounding box center [116, 12] width 121 height 11
type input "0"
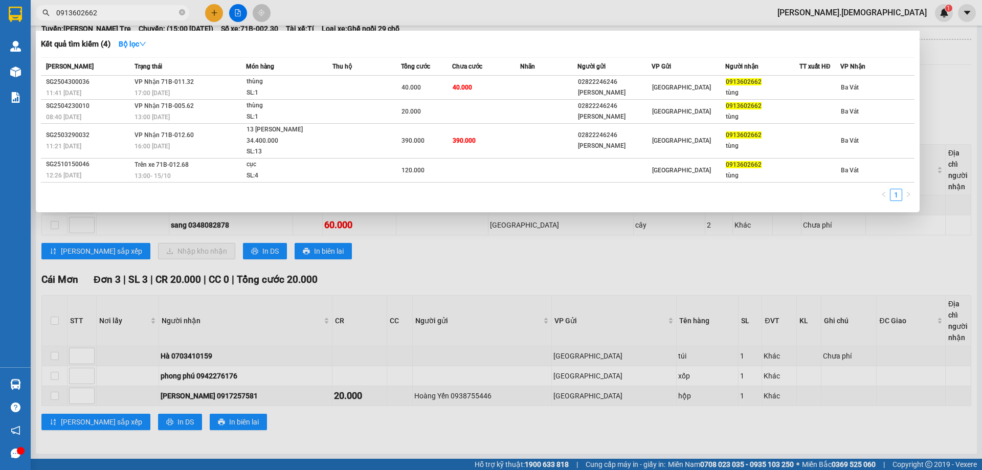
type input "0913602662"
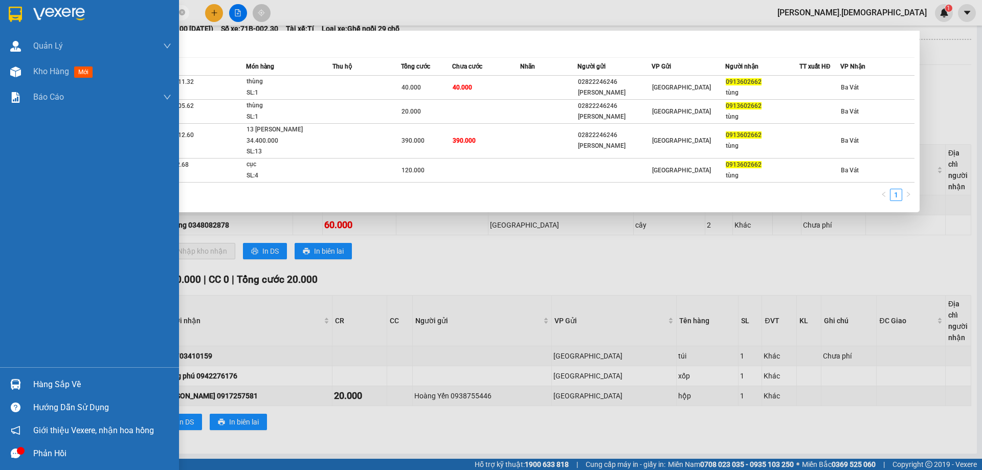
click at [24, 377] on div at bounding box center [16, 384] width 18 height 18
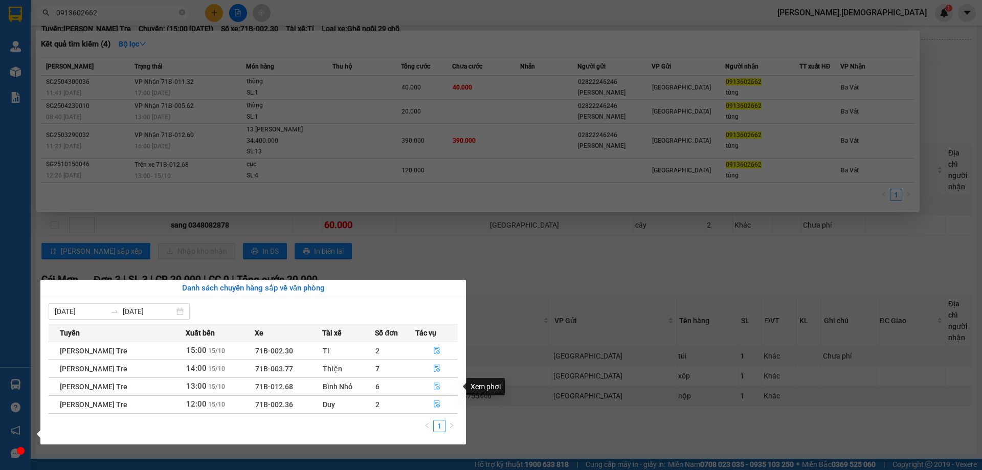
click at [436, 385] on icon "file-done" at bounding box center [437, 386] width 6 height 7
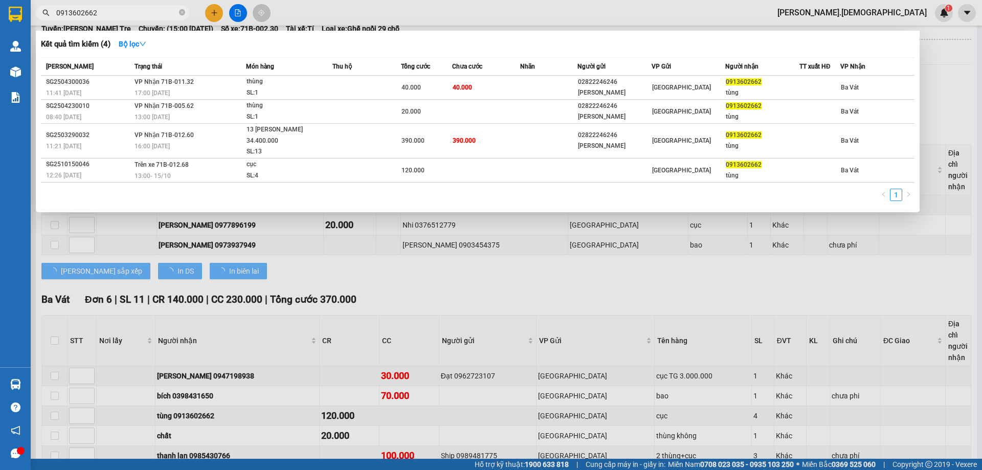
scroll to position [292, 0]
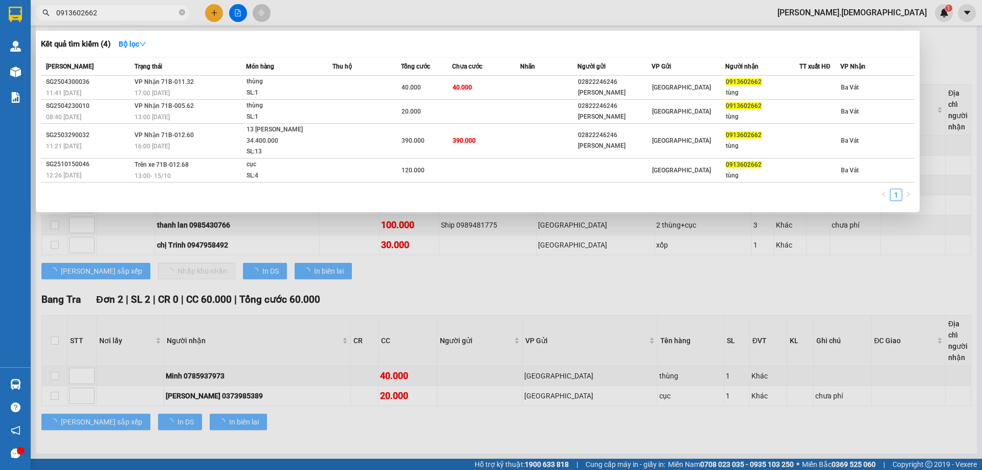
click at [469, 260] on div at bounding box center [491, 235] width 982 height 470
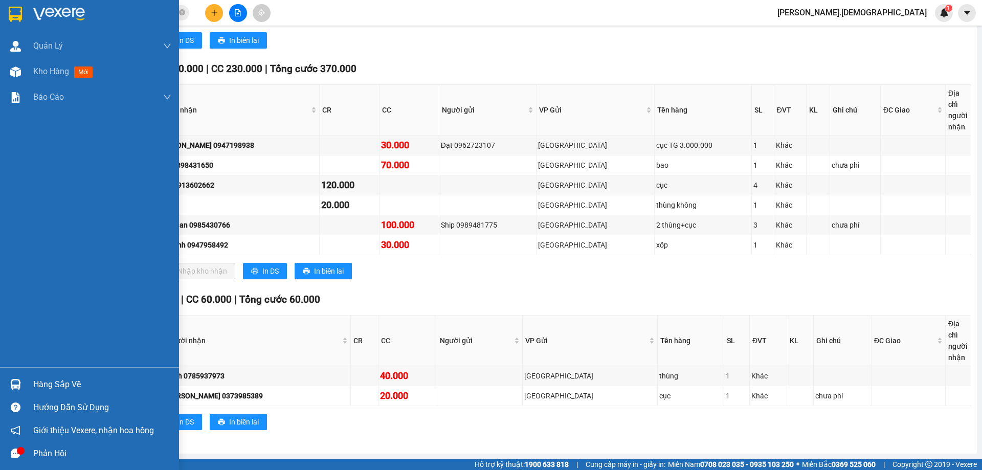
click at [73, 384] on div "Hàng sắp về" at bounding box center [102, 384] width 138 height 15
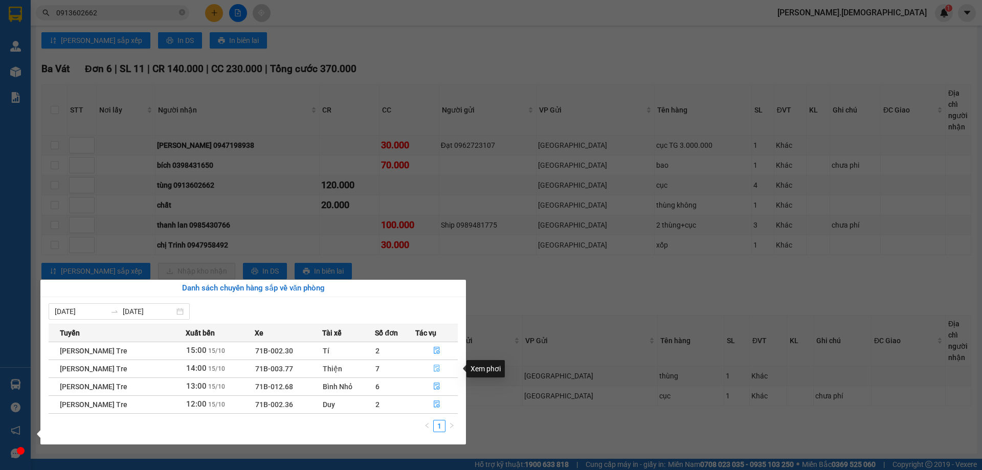
click at [437, 369] on icon "file-done" at bounding box center [436, 368] width 7 height 7
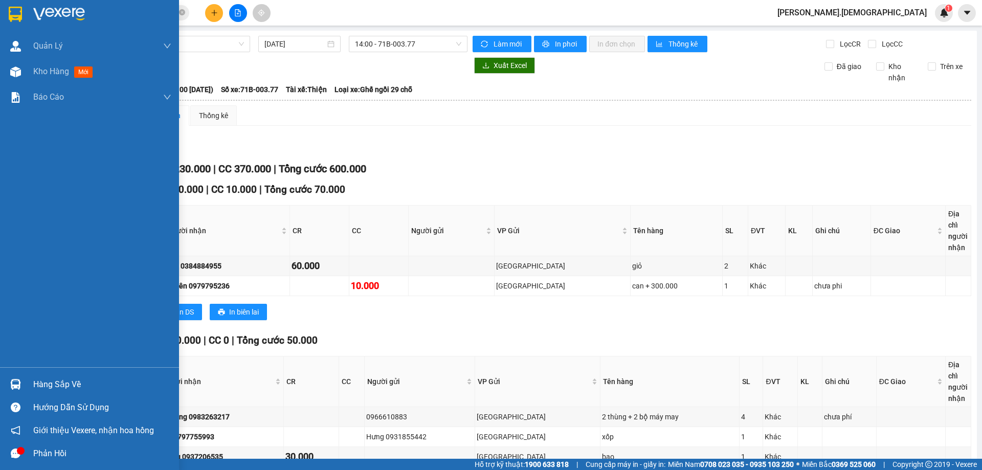
click at [64, 385] on div "Hàng sắp về" at bounding box center [102, 384] width 138 height 15
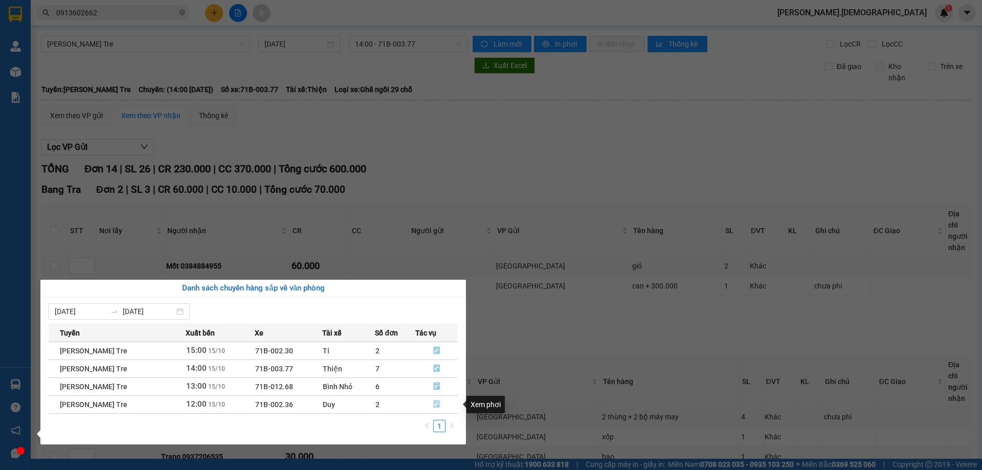
click at [436, 405] on icon "file-done" at bounding box center [436, 403] width 7 height 7
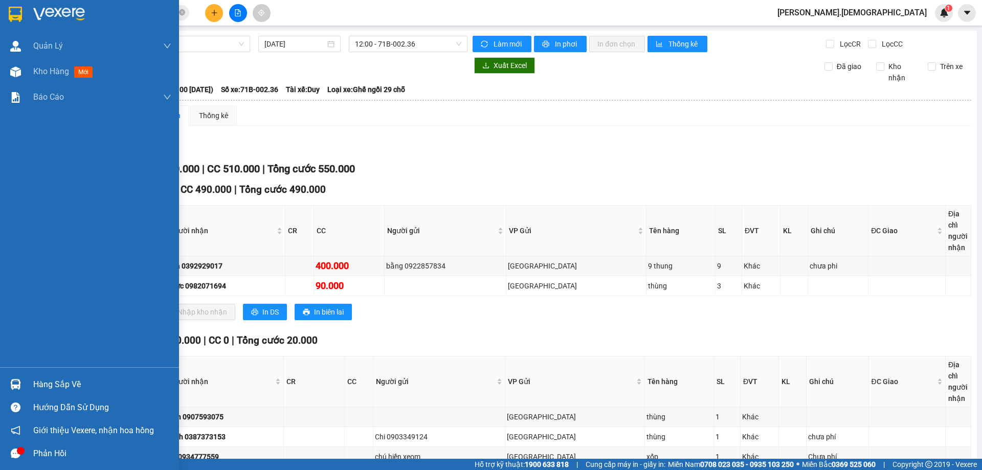
drag, startPoint x: 42, startPoint y: 70, endPoint x: 104, endPoint y: 125, distance: 83.0
click at [46, 72] on span "Kho hàng" at bounding box center [51, 71] width 36 height 10
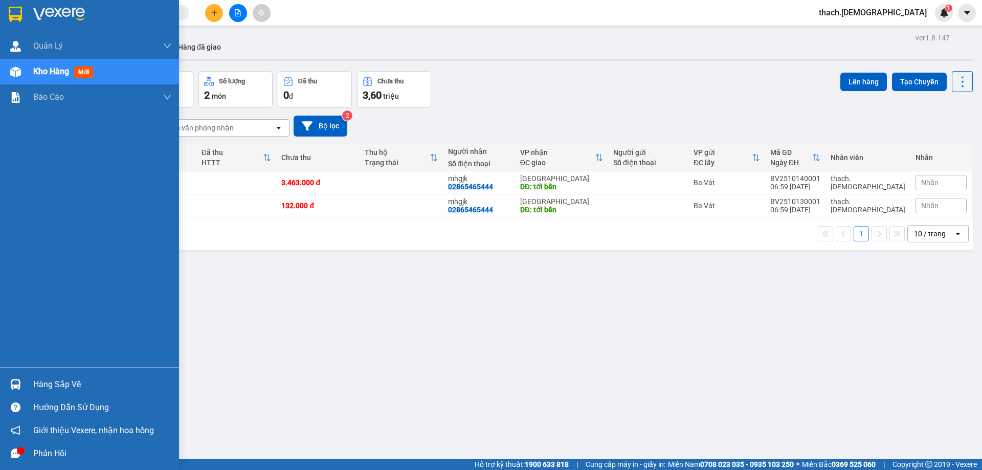
click at [36, 386] on div "Hàng sắp về" at bounding box center [102, 384] width 138 height 15
click at [29, 375] on div "Quản [PERSON_NAME] lý khách hàng mới Quản lý giao nhận mới Kho hàng mới Báo cáo…" at bounding box center [89, 235] width 179 height 470
click at [55, 387] on div "Hàng sắp về" at bounding box center [102, 384] width 138 height 15
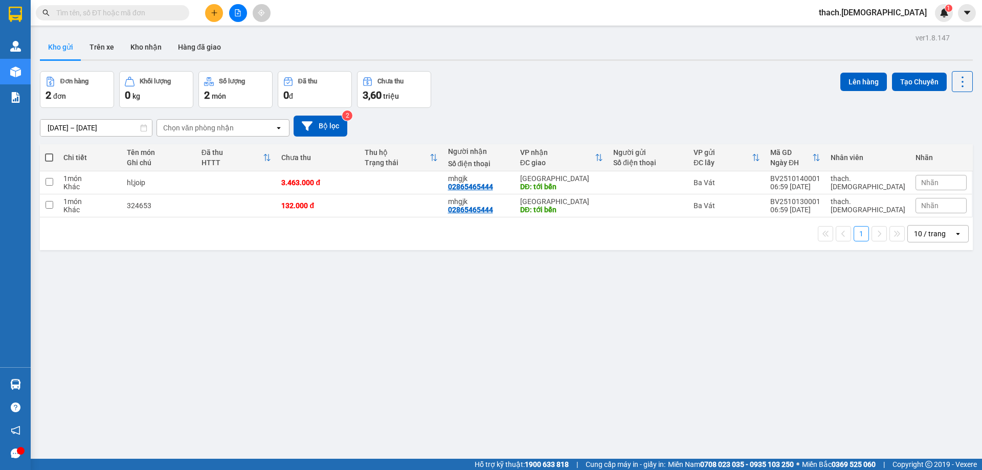
click at [198, 272] on section "Kết quả tìm kiếm ( 0 ) Bộ lọc No Data thach.bahai 1 Quản Lý Quản lý khách hàng …" at bounding box center [491, 235] width 982 height 470
click at [147, 48] on button "Kho nhận" at bounding box center [146, 47] width 48 height 25
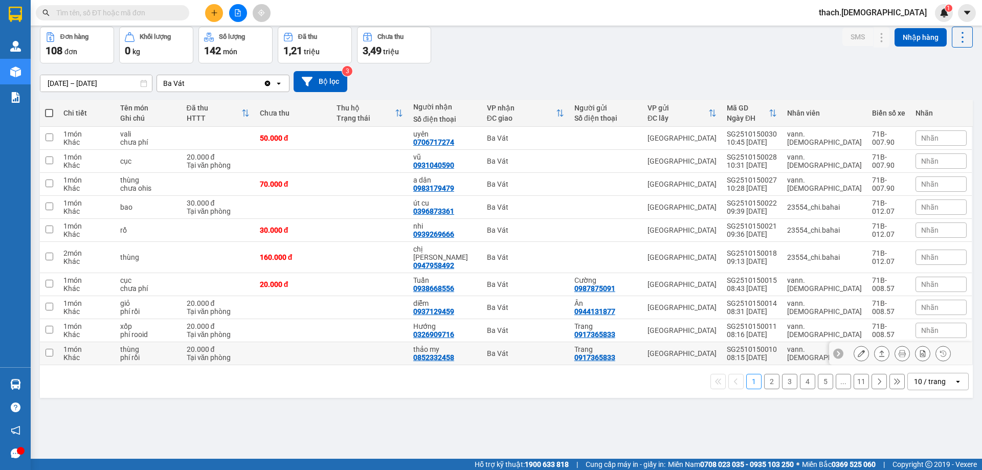
scroll to position [47, 0]
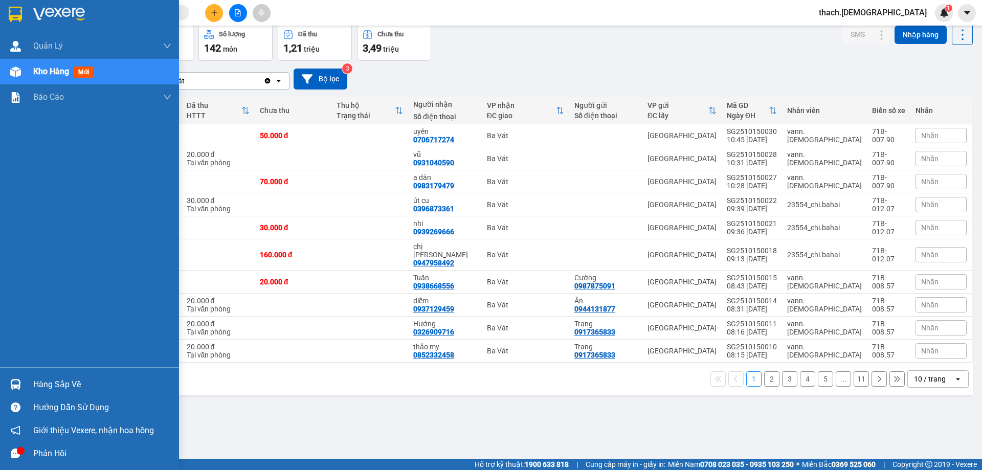
click at [35, 384] on div "Hàng sắp về" at bounding box center [102, 384] width 138 height 15
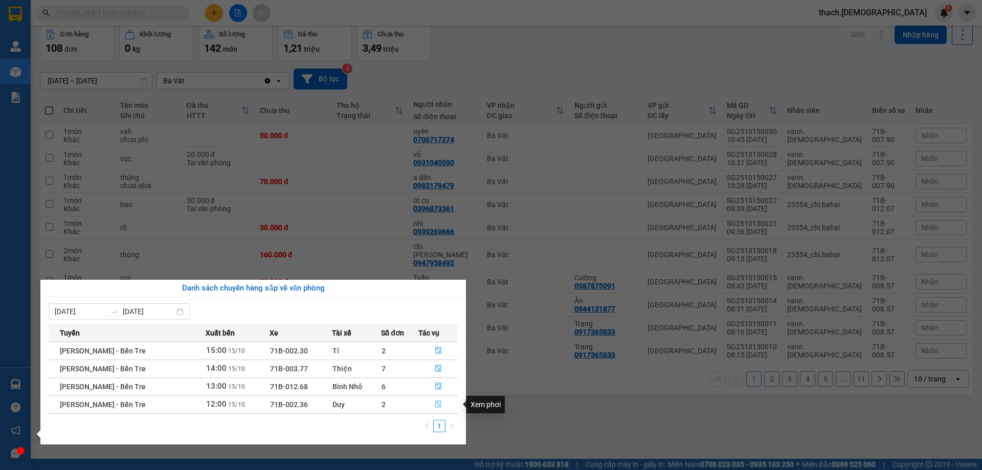
click at [435, 405] on icon "file-done" at bounding box center [438, 404] width 6 height 7
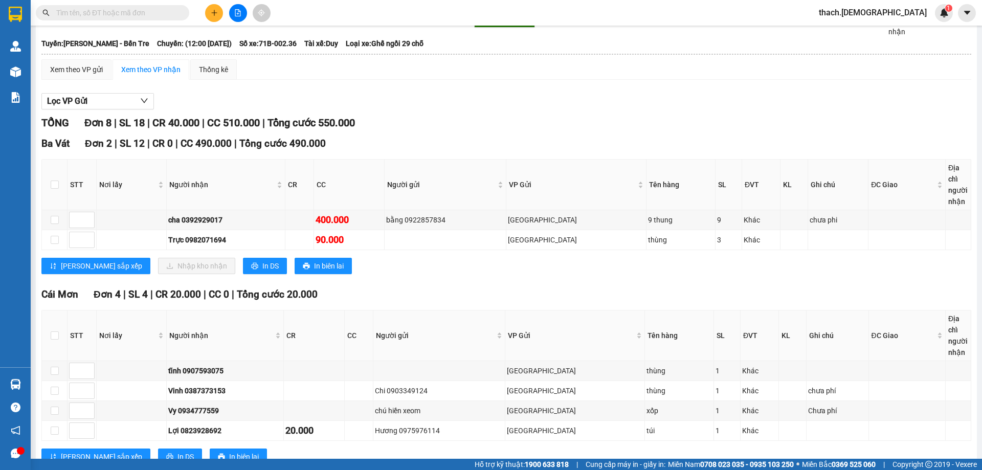
scroll to position [153, 0]
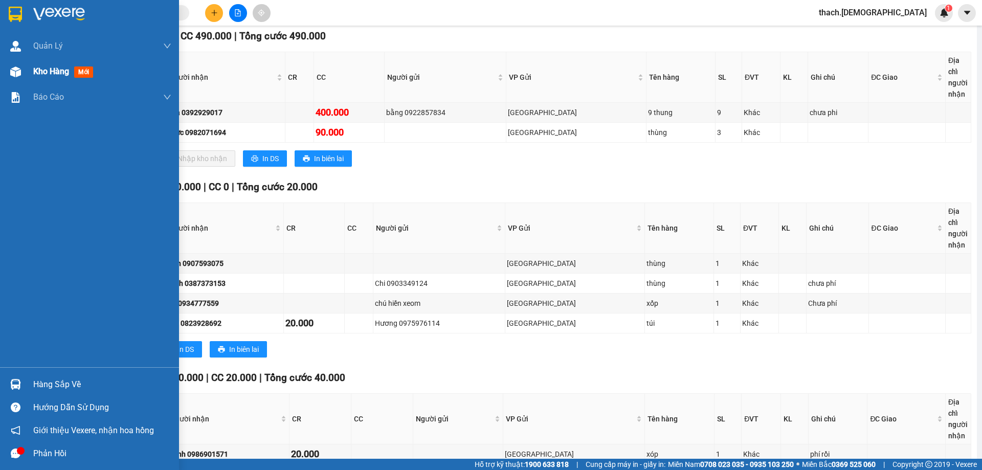
click at [39, 68] on span "Kho hàng" at bounding box center [51, 71] width 36 height 10
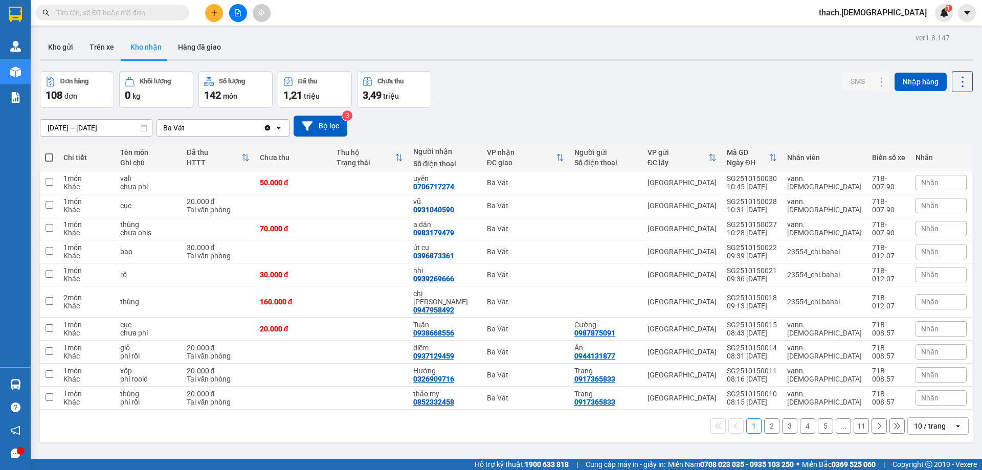
click at [748, 420] on button "1" at bounding box center [753, 425] width 15 height 15
click at [764, 418] on button "2" at bounding box center [771, 425] width 15 height 15
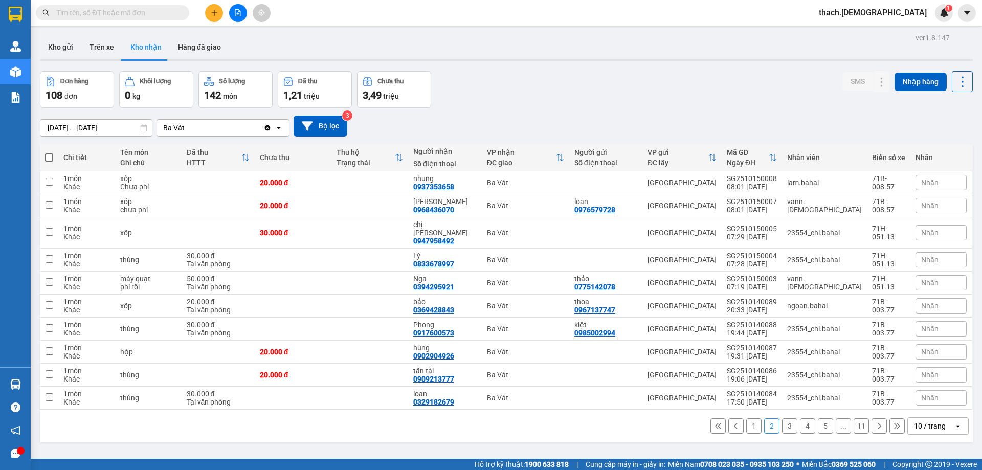
click at [746, 419] on button "1" at bounding box center [753, 425] width 15 height 15
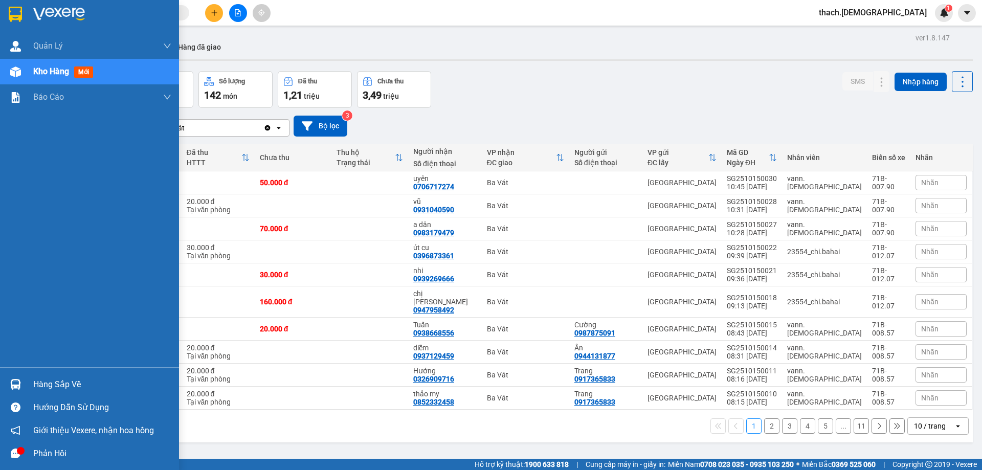
click at [48, 378] on div "Hàng sắp về" at bounding box center [102, 384] width 138 height 15
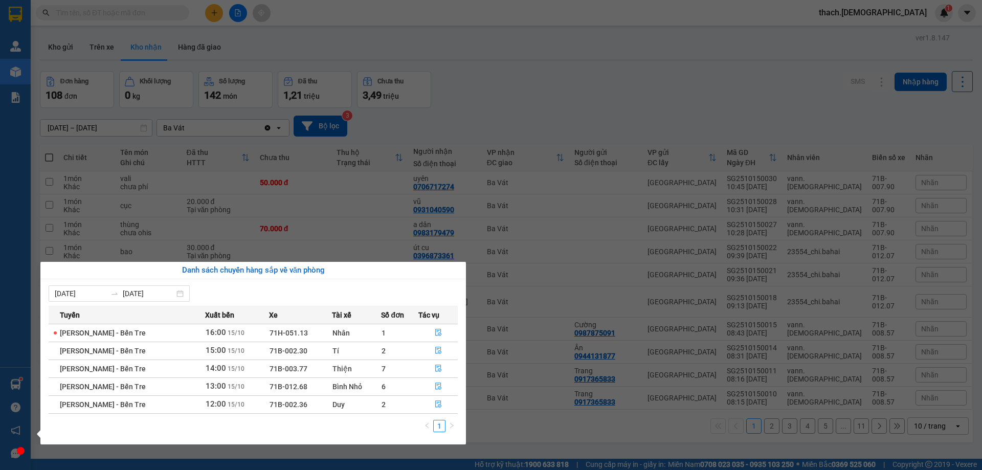
click at [26, 73] on div "Quản Lý Quản lý khách hàng mới Quản lý giao nhận mới Kho hàng mới Báo cáo Báo c…" at bounding box center [15, 235] width 31 height 470
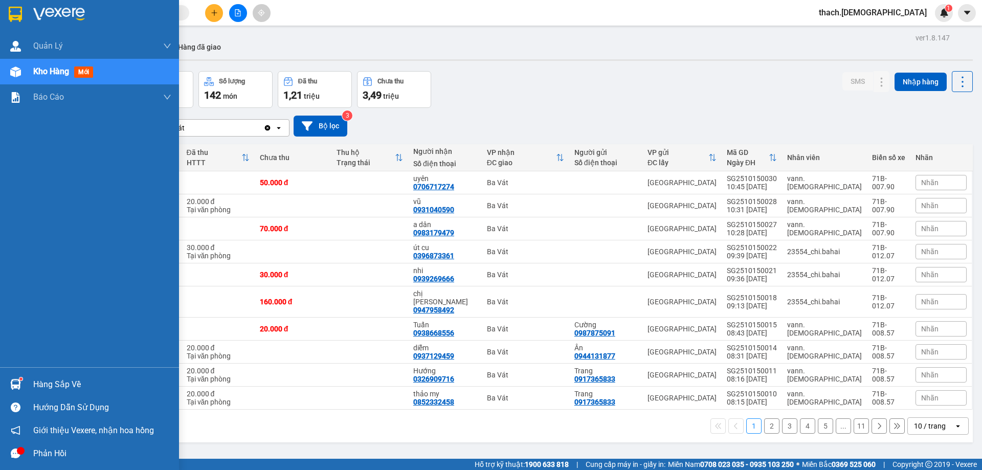
click at [41, 388] on div "Hàng sắp về" at bounding box center [102, 384] width 138 height 15
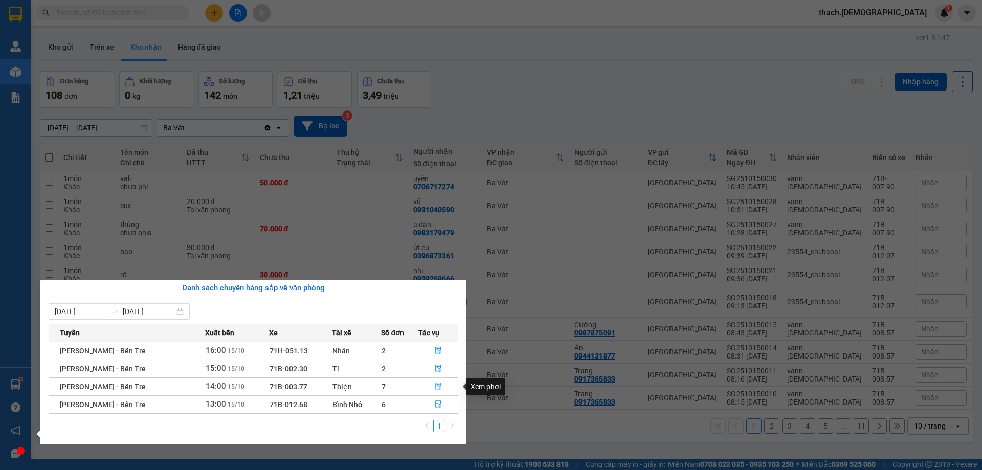
click at [437, 384] on icon "file-done" at bounding box center [438, 386] width 7 height 7
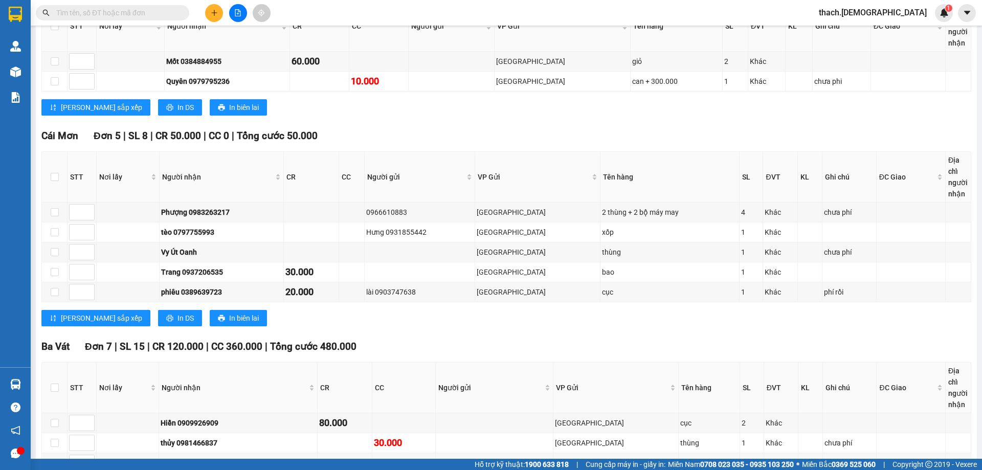
scroll to position [351, 0]
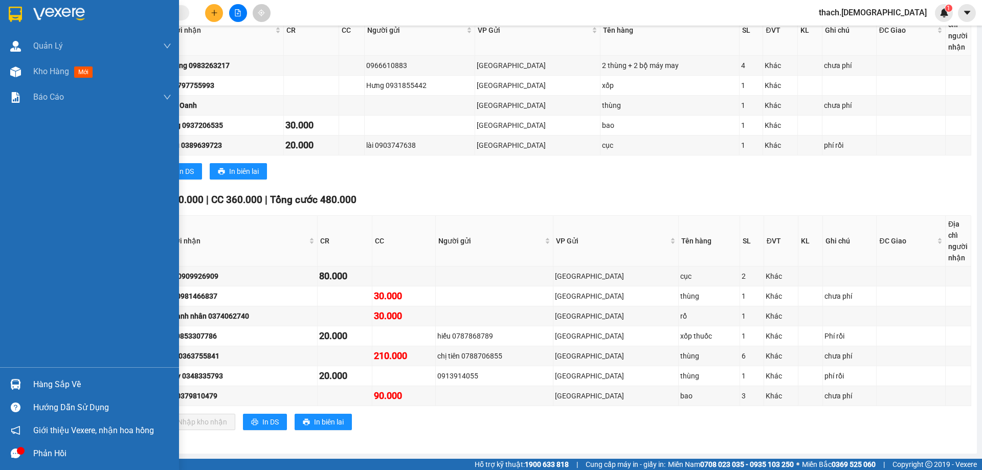
click at [32, 383] on div "Hàng sắp về" at bounding box center [89, 384] width 179 height 23
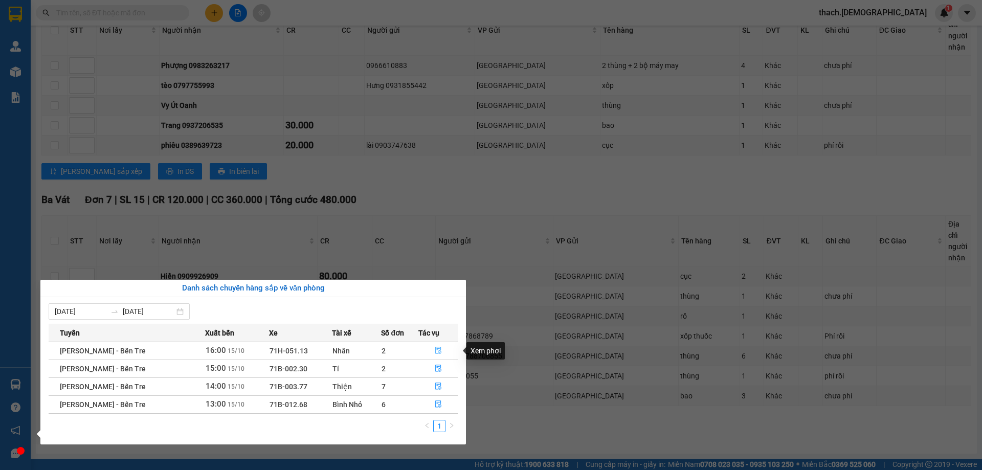
click at [437, 348] on icon "file-done" at bounding box center [438, 350] width 7 height 7
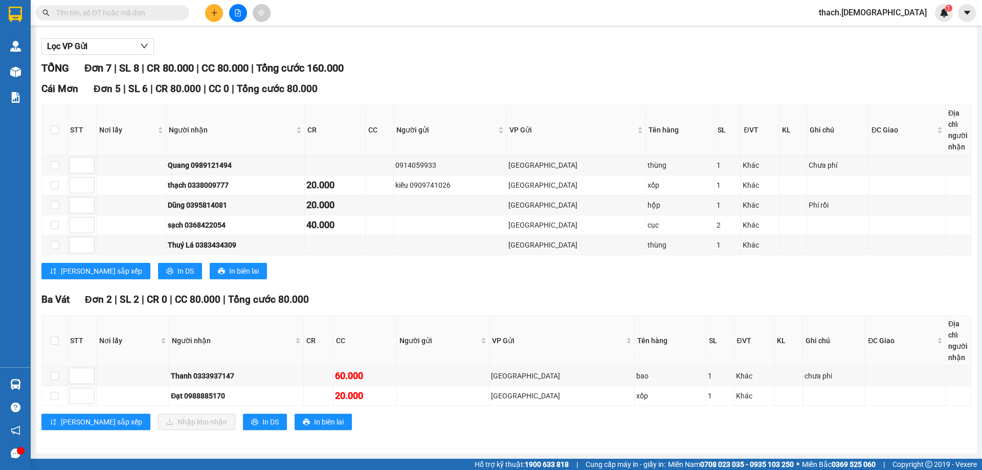
scroll to position [101, 0]
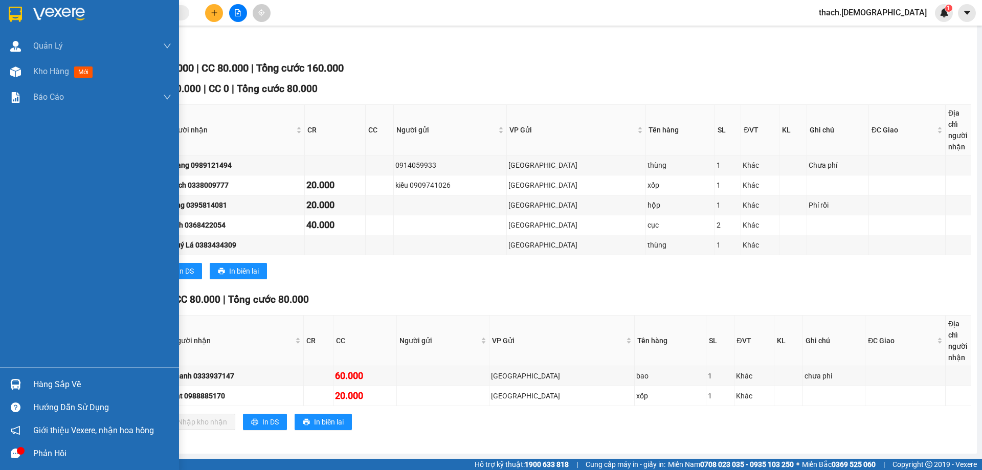
click at [22, 381] on div at bounding box center [16, 384] width 18 height 18
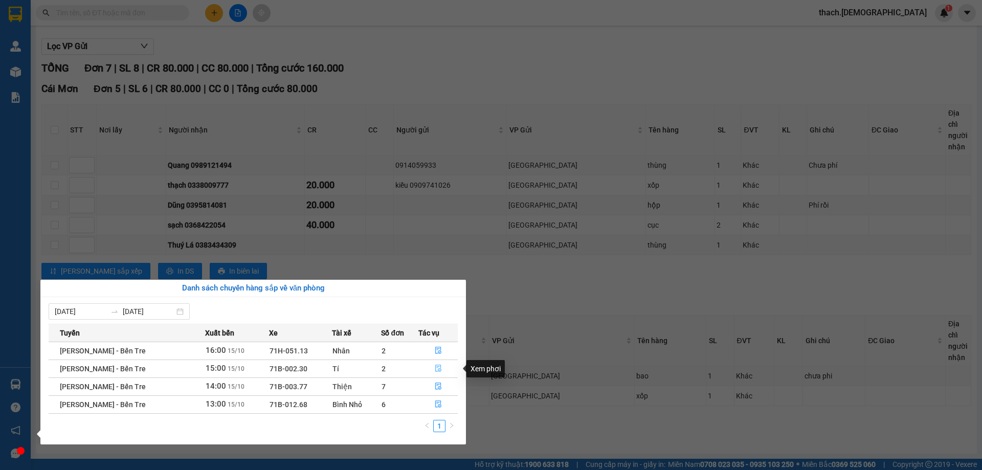
click at [437, 364] on button "button" at bounding box center [438, 369] width 38 height 16
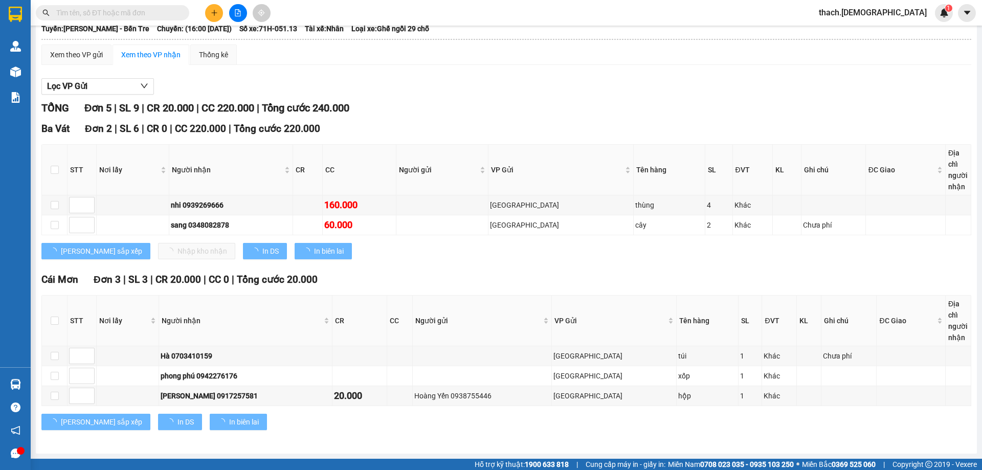
scroll to position [61, 0]
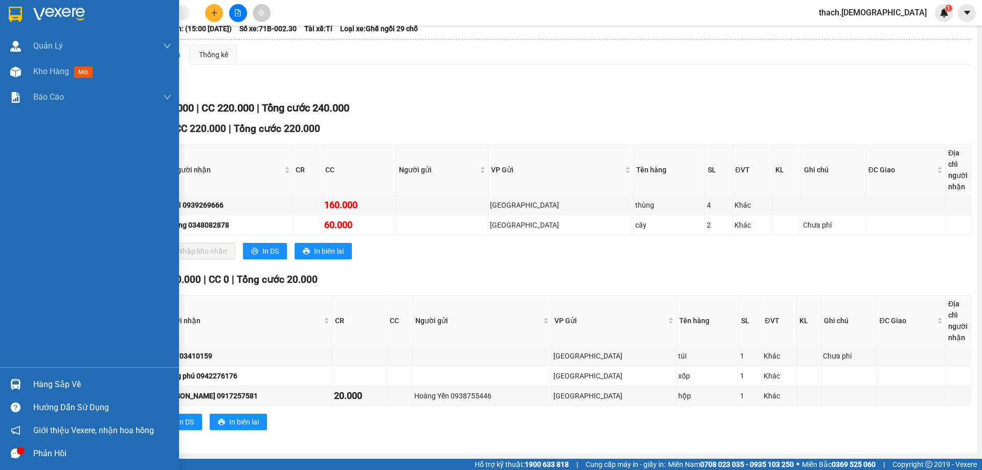
click at [55, 385] on div "Hàng sắp về" at bounding box center [102, 384] width 138 height 15
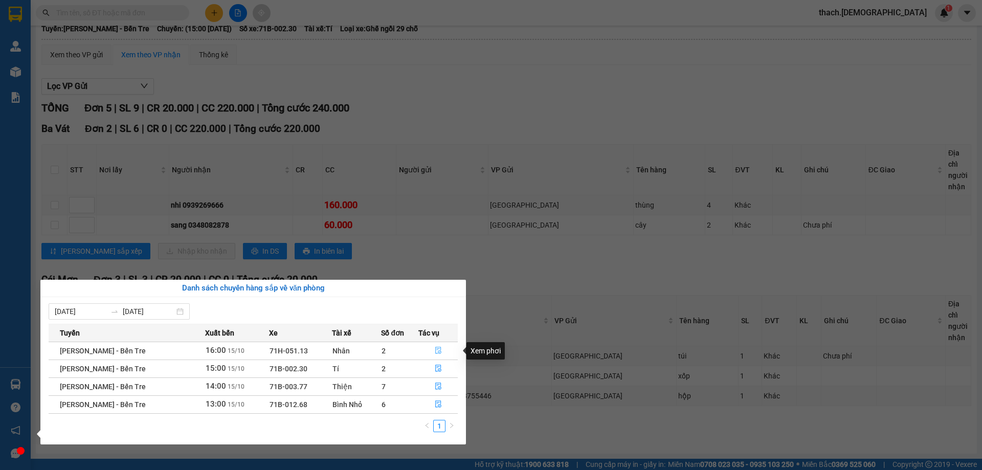
click at [435, 351] on icon "file-done" at bounding box center [438, 350] width 7 height 7
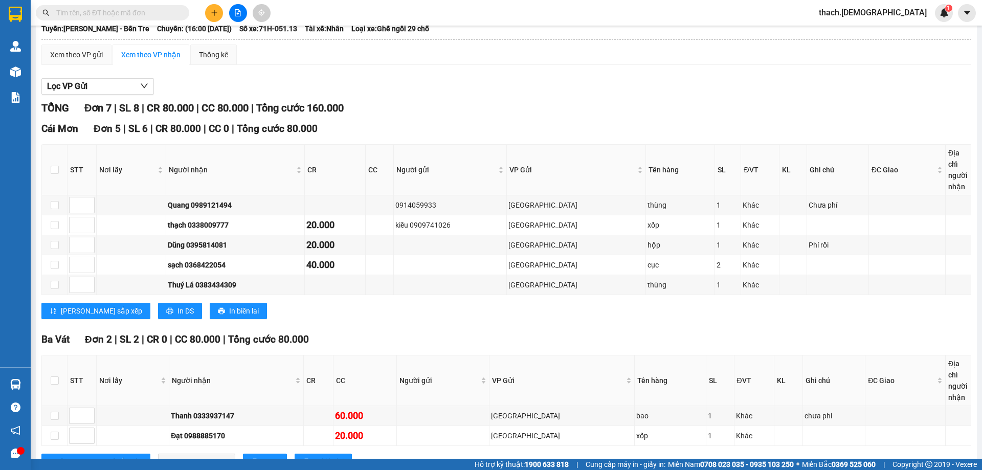
scroll to position [101, 0]
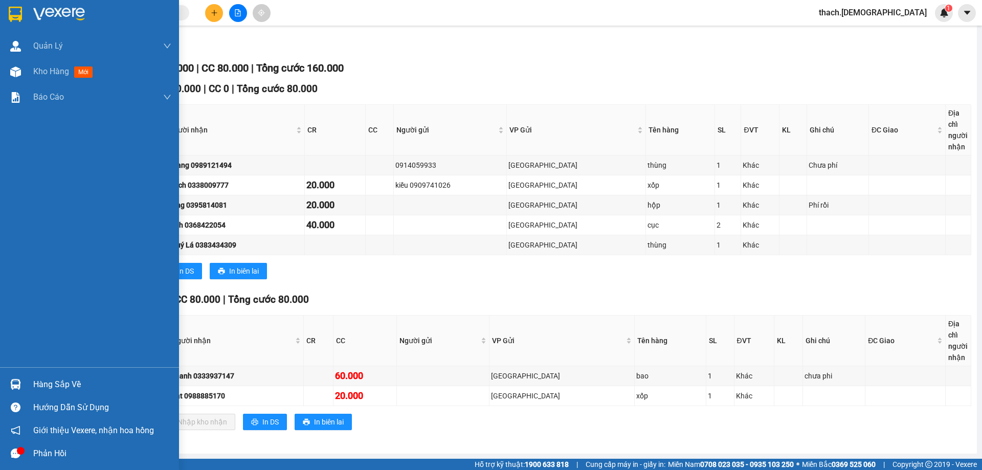
click at [28, 383] on div "Hàng sắp về" at bounding box center [89, 384] width 179 height 23
